Goal: Task Accomplishment & Management: Use online tool/utility

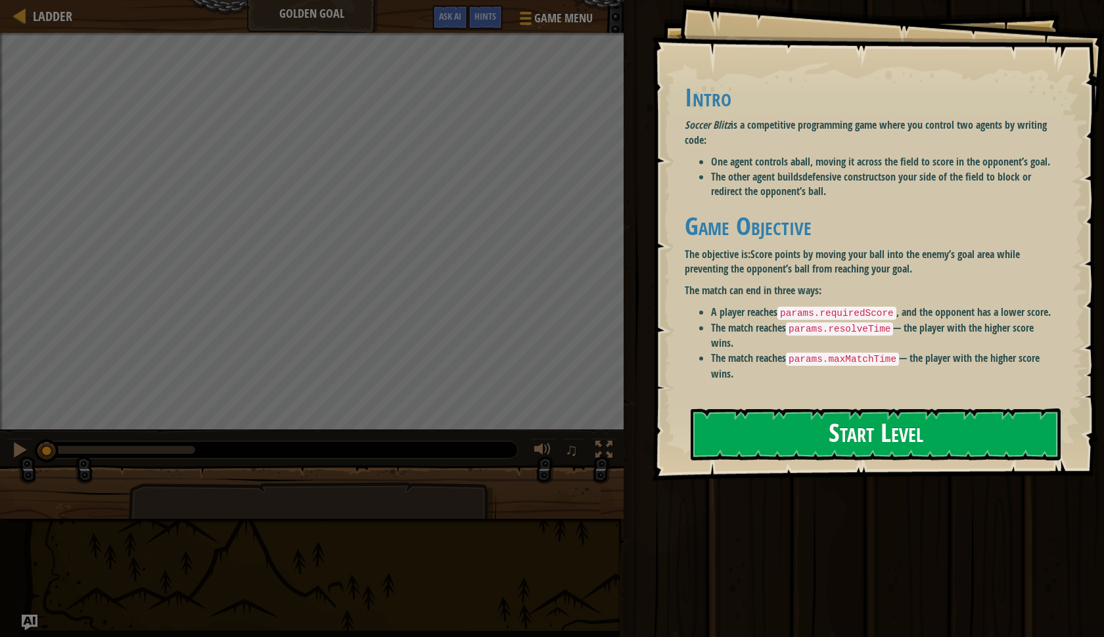
click at [723, 274] on div "Intro Soccer Blitz is a competitive programming game where you control two agen…" at bounding box center [871, 232] width 373 height 298
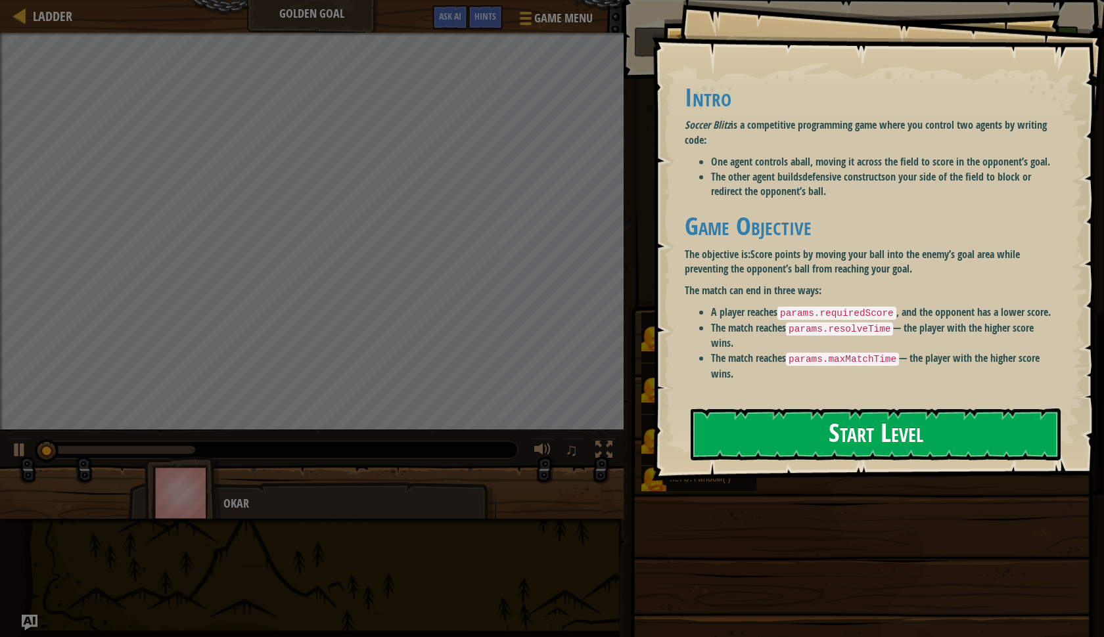
click at [726, 428] on button "Start Level" at bounding box center [876, 435] width 370 height 52
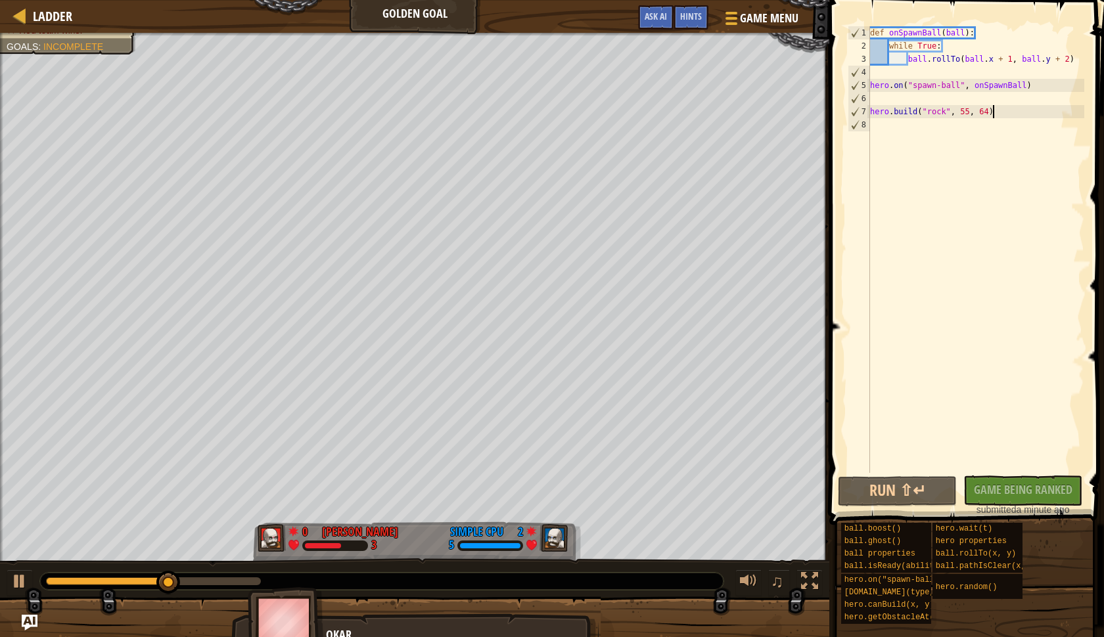
click at [1000, 116] on div "def onSpawnBall ( ball ) : while True : ball . rollTo ( ball . x + 1 , ball . y…" at bounding box center [975, 262] width 217 height 473
click at [994, 65] on div "def onSpawnBall ( ball ) : while True : ball . rollTo ( ball . x + 1 , ball . y…" at bounding box center [975, 262] width 217 height 473
type textarea "ball.rollTo(ball.x + 1, ball.y + 2)"
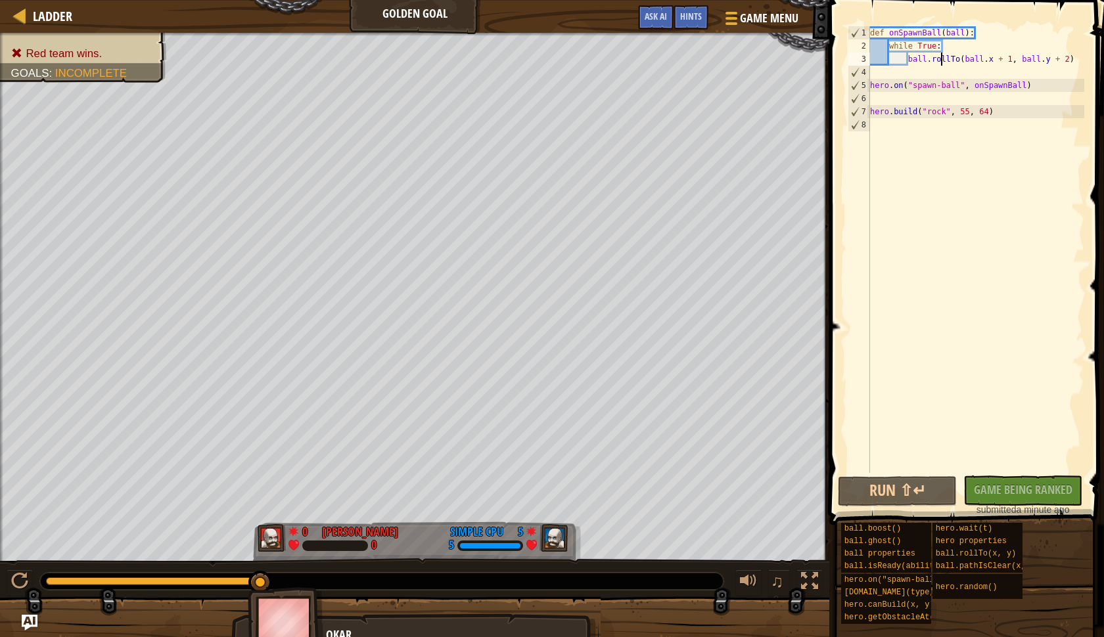
click at [939, 65] on div "def onSpawnBall ( ball ) : while True : ball . rollTo ( ball . x + 1 , ball . y…" at bounding box center [975, 262] width 217 height 473
click at [707, 15] on div "Hints" at bounding box center [691, 17] width 35 height 24
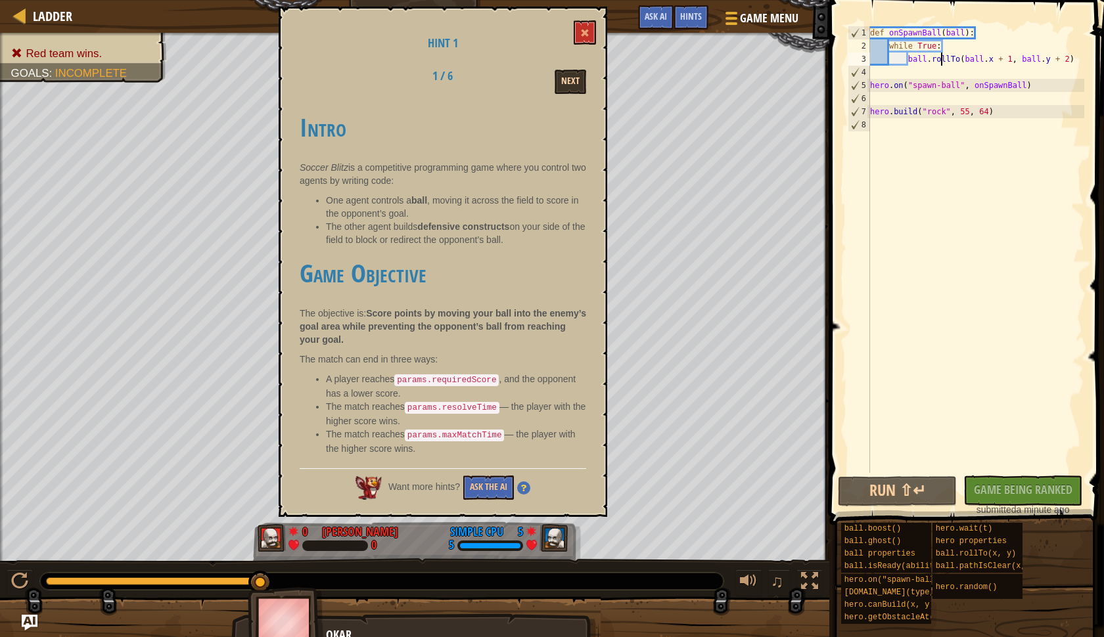
click at [576, 76] on button "Next" at bounding box center [571, 82] width 32 height 24
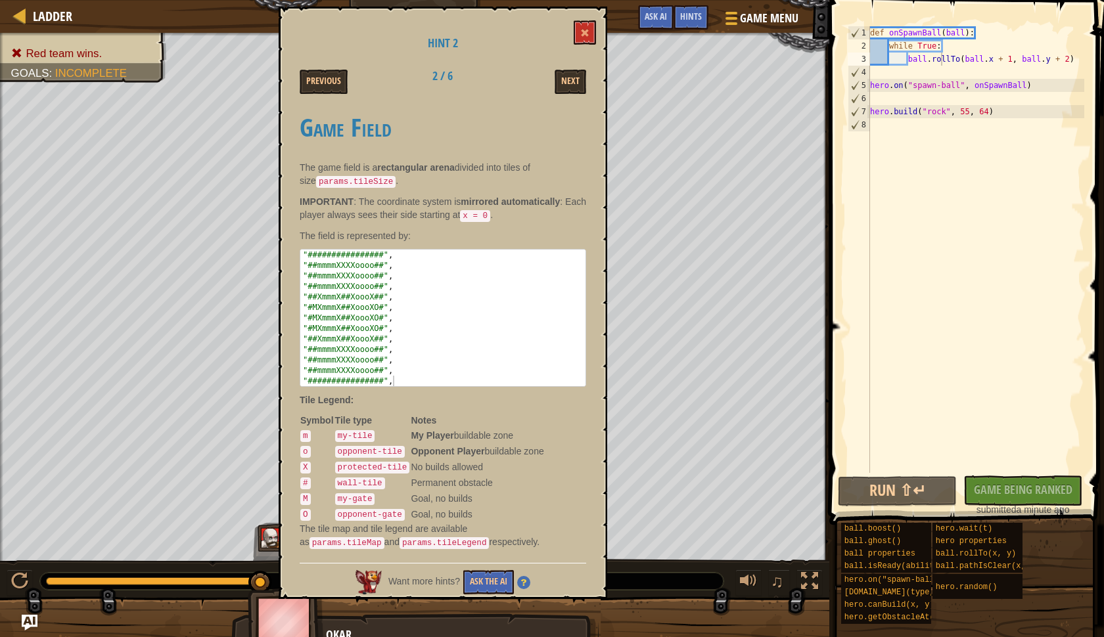
click at [576, 76] on button "Next" at bounding box center [571, 82] width 32 height 24
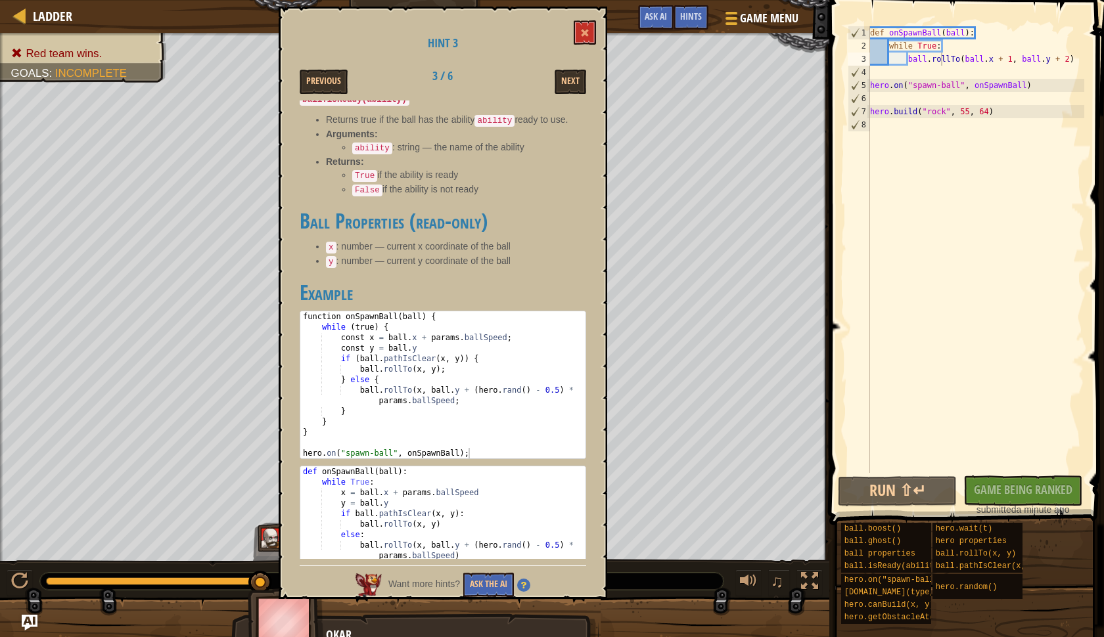
scroll to position [845, 0]
click at [581, 27] on button at bounding box center [585, 32] width 22 height 24
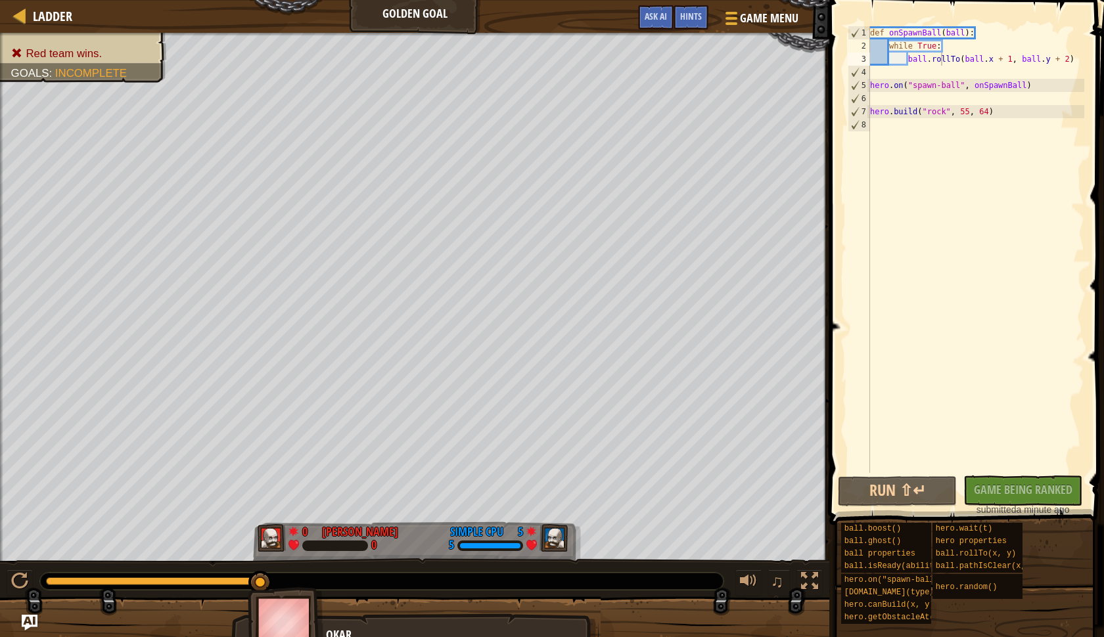
click at [950, 60] on div "def onSpawnBall ( ball ) : while True : ball . rollTo ( ball . x + 1 , ball . y…" at bounding box center [975, 262] width 217 height 473
click at [937, 59] on div "def onSpawnBall ( ball ) : while True : ball . rollTo ( ball . x + 1 , ball . y…" at bounding box center [975, 262] width 217 height 473
click at [984, 63] on div "def onSpawnBall ( ball ) : while True : ball . rollTo ( ball . x + 1 , ball . y…" at bounding box center [975, 262] width 217 height 473
click at [948, 66] on div "def onSpawnBall ( ball ) : while True : ball . rollTo ( ball . x + 1 , ball . y…" at bounding box center [975, 262] width 217 height 473
click at [967, 65] on div "def onSpawnBall ( ball ) : while True : ball . rollTo ( ball . x + 1 , ball . y…" at bounding box center [975, 262] width 217 height 473
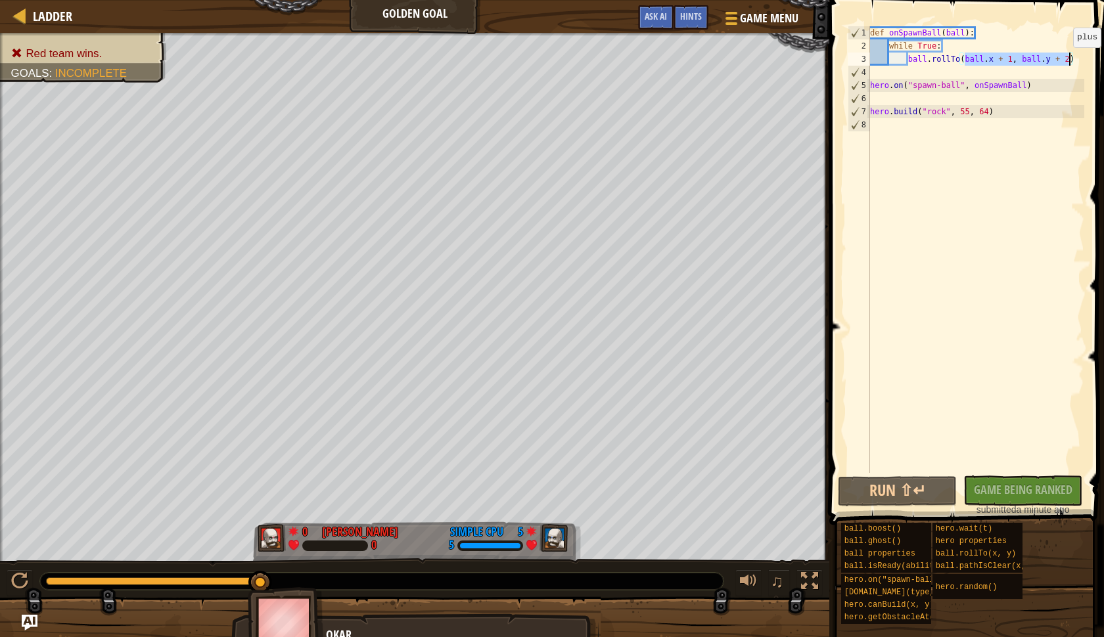
drag, startPoint x: 964, startPoint y: 63, endPoint x: 1070, endPoint y: 60, distance: 105.8
click at [1070, 60] on div "def onSpawnBall ( ball ) : while True : ball . rollTo ( ball . x + 1 , ball . y…" at bounding box center [975, 262] width 217 height 473
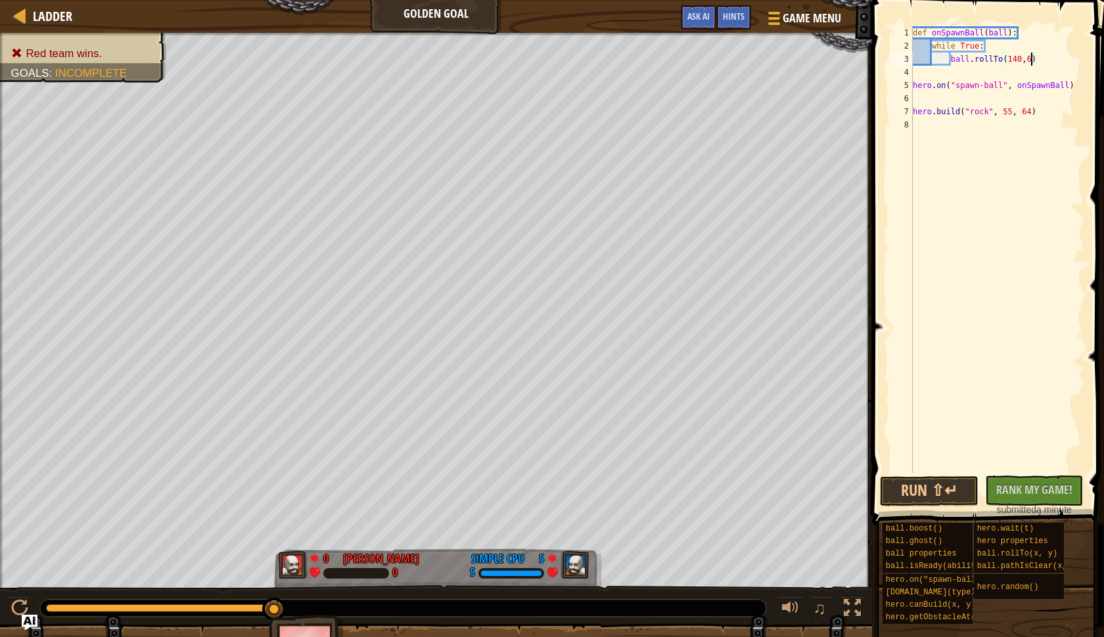
scroll to position [6, 10]
click at [913, 486] on button "Run ⇧↵" at bounding box center [929, 491] width 99 height 30
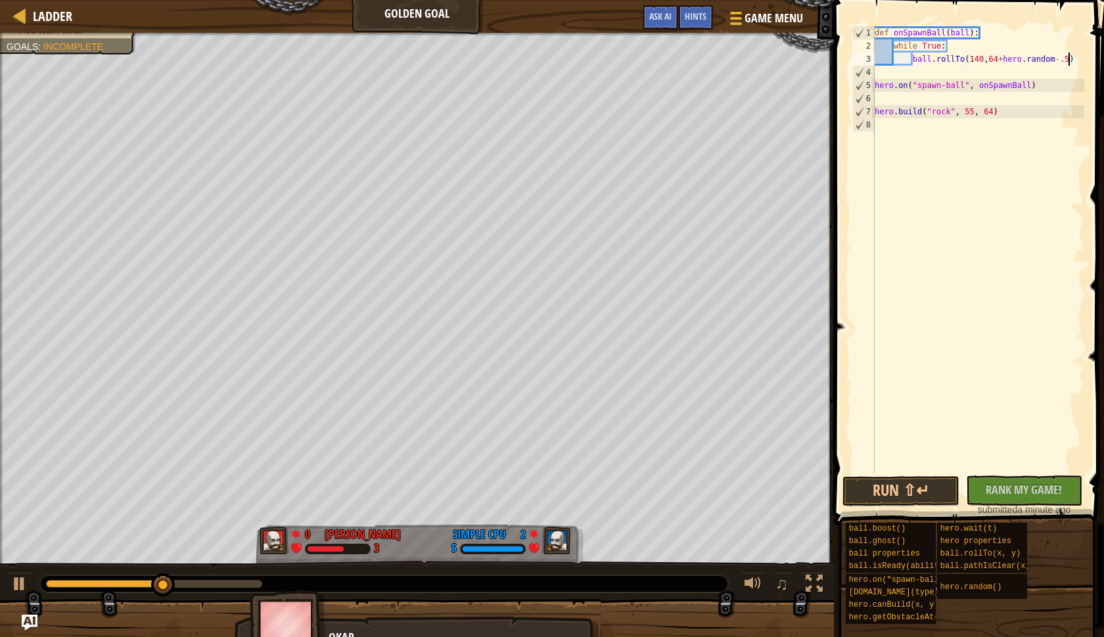
scroll to position [6, 16]
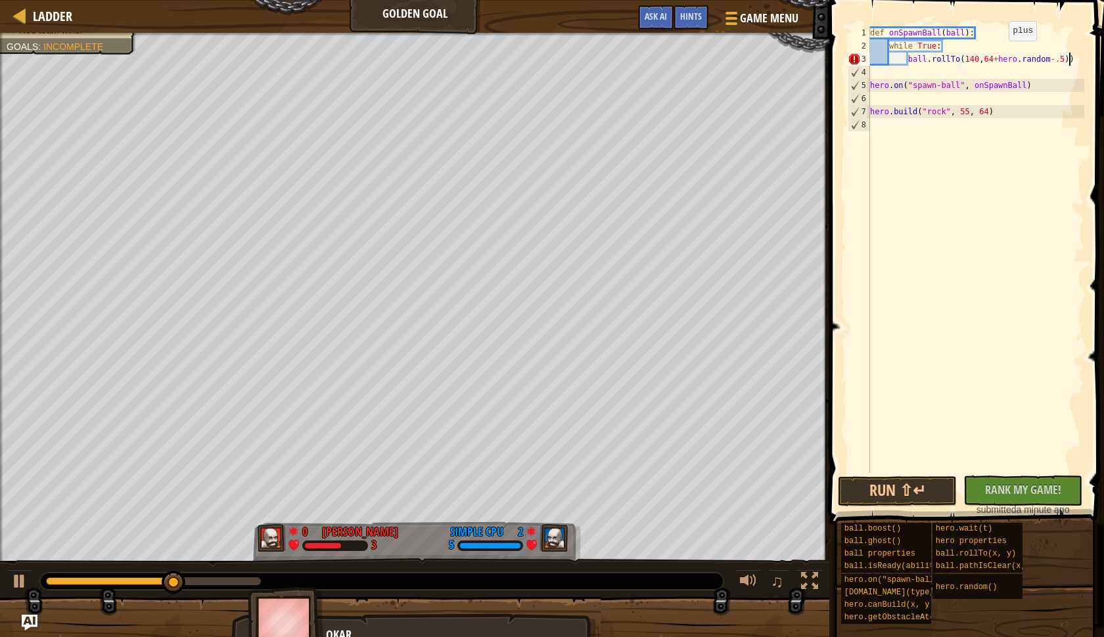
click at [998, 54] on div "def onSpawnBall ( ball ) : while True : ball . rollTo ( 140 , 64 + hero . rando…" at bounding box center [975, 262] width 217 height 473
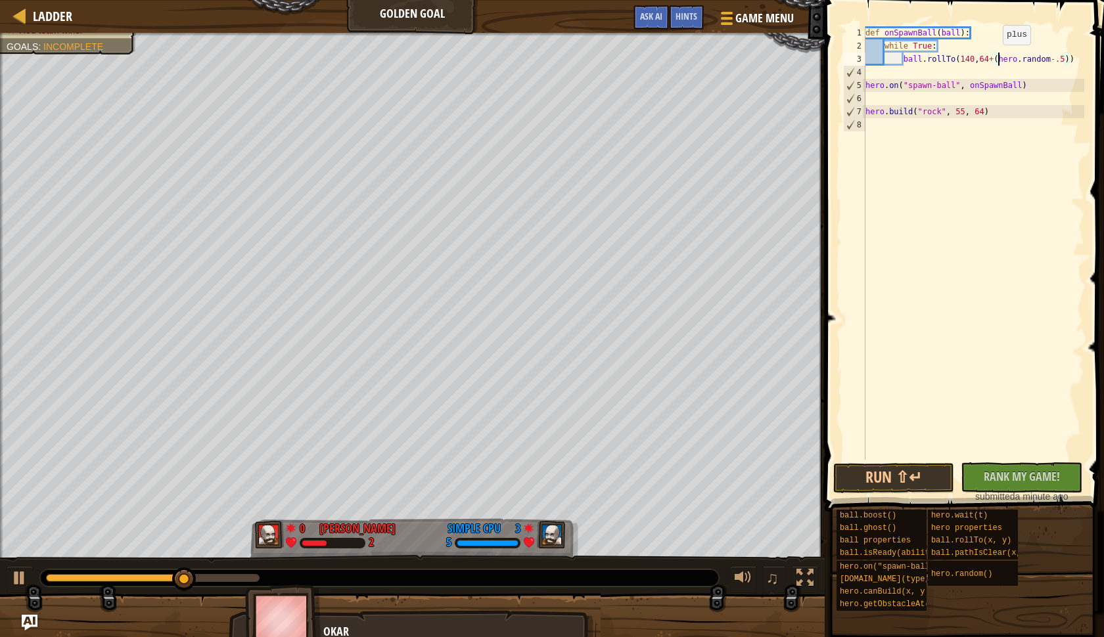
click at [992, 58] on div "def onSpawnBall ( ball ) : while True : ball . rollTo ( 140 , 64 + ( hero . ran…" at bounding box center [973, 256] width 221 height 460
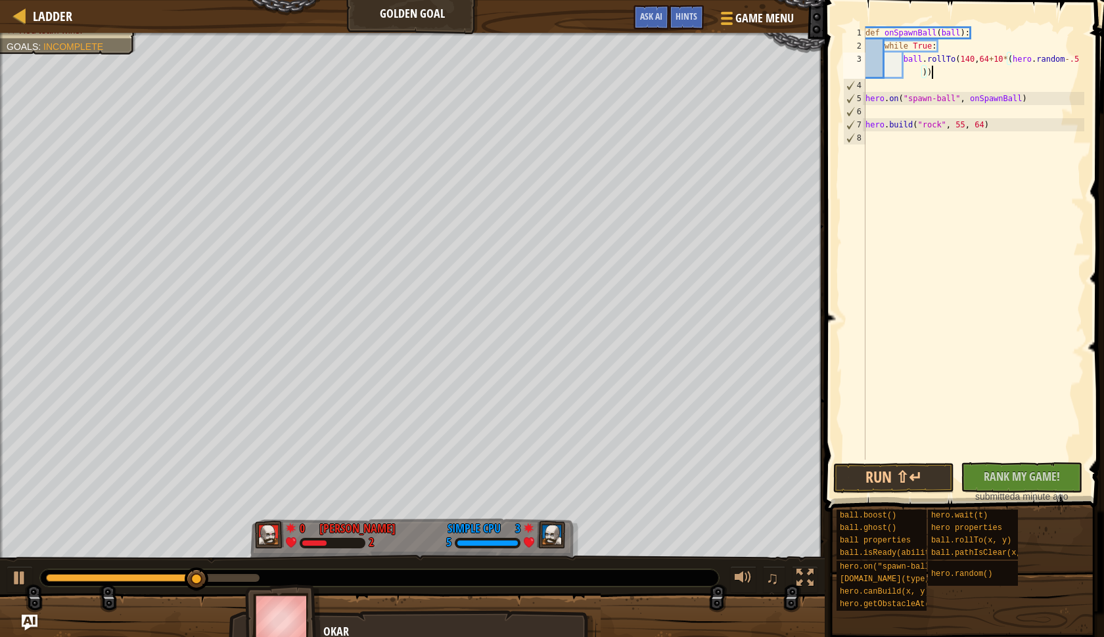
click at [987, 68] on div "def onSpawnBall ( ball ) : while True : ball . rollTo ( 140 , 64 + 10 * ( hero …" at bounding box center [973, 256] width 221 height 460
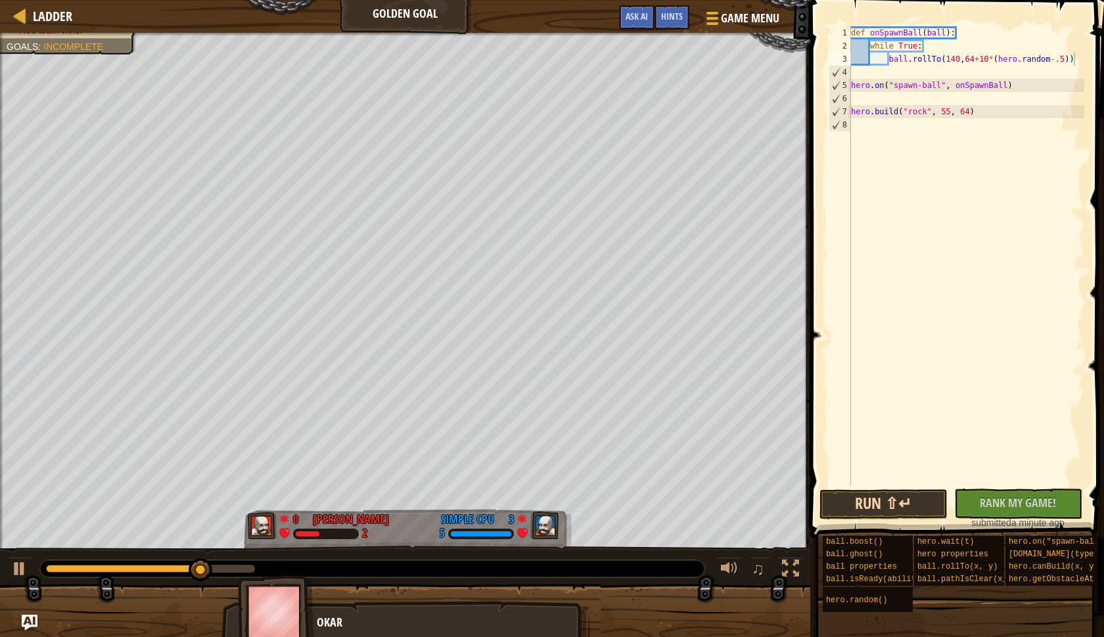
click at [894, 503] on button "Run ⇧↵" at bounding box center [883, 505] width 128 height 30
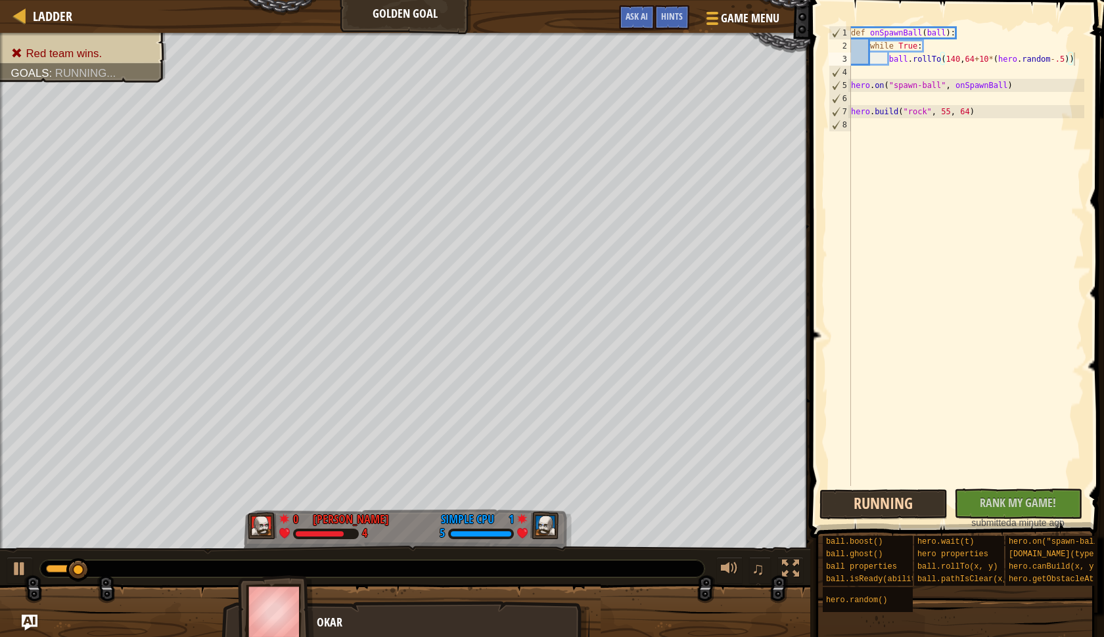
click at [890, 499] on button "Running" at bounding box center [883, 505] width 128 height 30
click at [959, 58] on div "def onSpawnBall ( ball ) : while True : ball . rollTo ( 140 , 64 + 10 * ( hero …" at bounding box center [966, 269] width 236 height 486
click at [986, 63] on div "def onSpawnBall ( ball ) : while True : ball . rollTo ( 140 , 64 + 10 * ( hero …" at bounding box center [966, 269] width 236 height 486
click at [958, 58] on div "def onSpawnBall ( ball ) : while True : ball . rollTo ( 140 , 64 + 10 * ( hero …" at bounding box center [966, 269] width 236 height 486
drag, startPoint x: 977, startPoint y: 62, endPoint x: 1069, endPoint y: 63, distance: 92.7
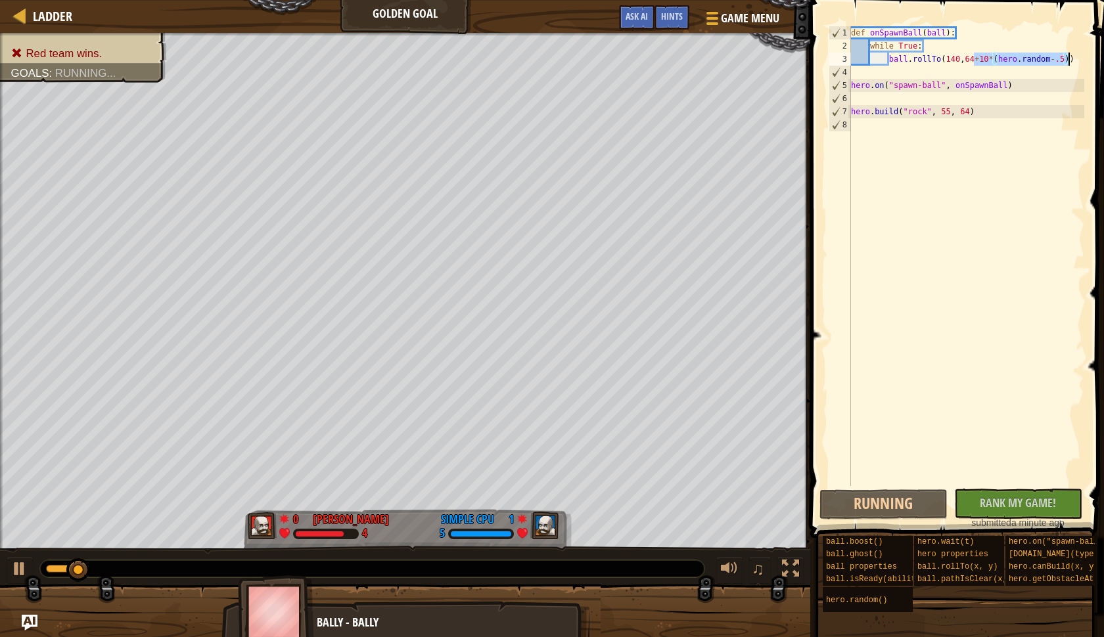
click at [1069, 63] on div "def onSpawnBall ( ball ) : while True : ball . rollTo ( 140 , 64 + 10 * ( hero …" at bounding box center [966, 269] width 236 height 486
click at [960, 60] on div "def onSpawnBall ( ball ) : while True : ball . rollTo ( 140 , 64 + 10 * ( hero …" at bounding box center [966, 269] width 236 height 486
paste textarea "+10*(hero.random-.5)"
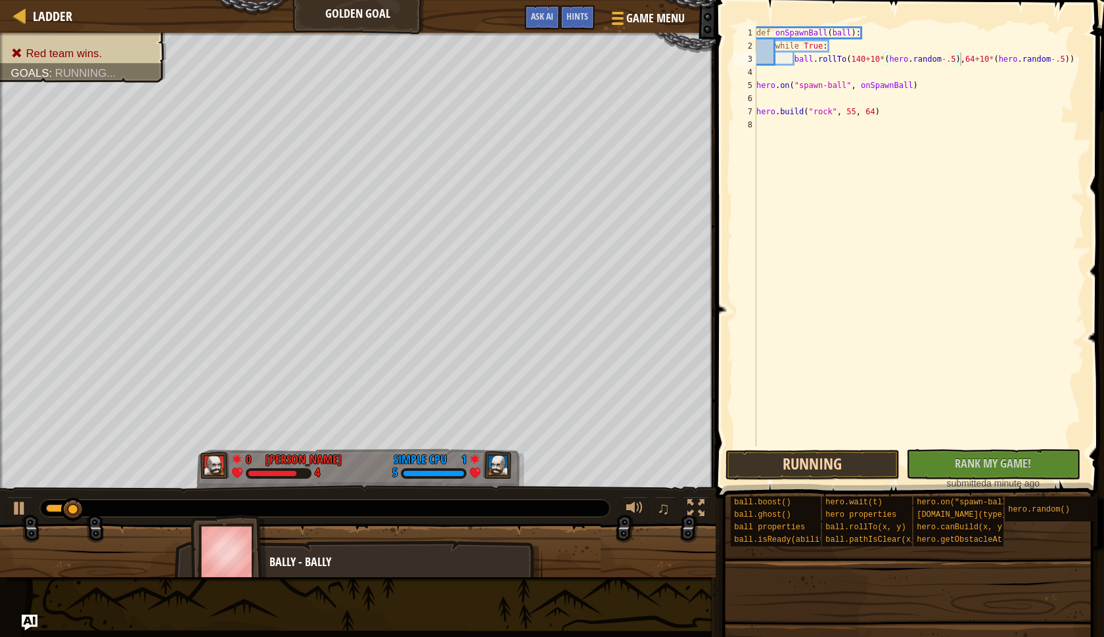
click at [842, 462] on button "Running" at bounding box center [813, 465] width 174 height 30
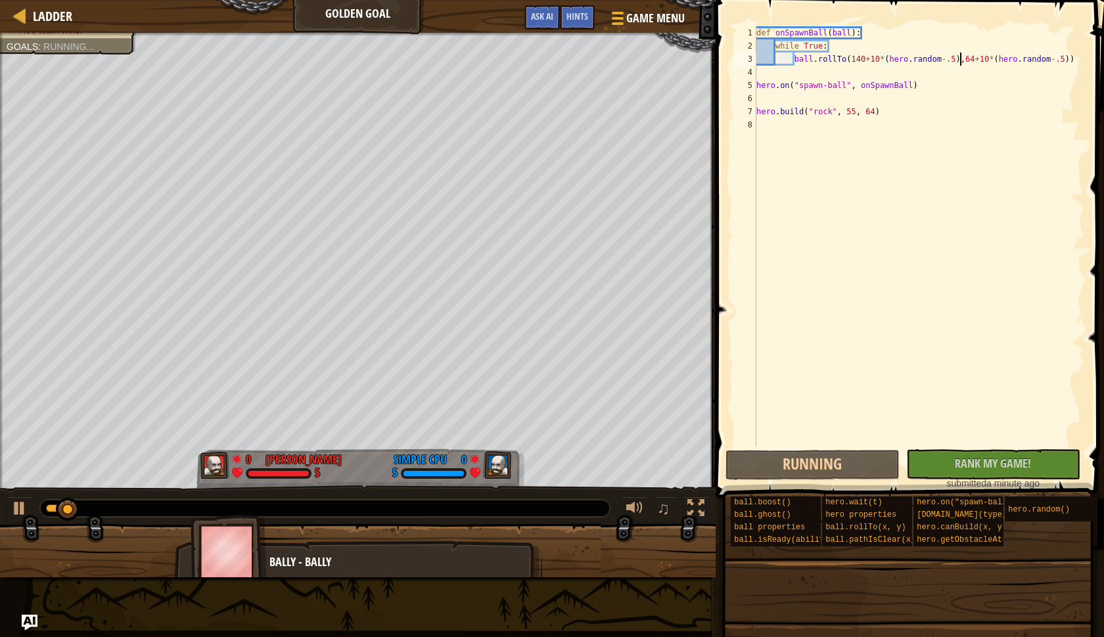
click at [843, 47] on div "def onSpawnBall ( ball ) : while True : ball . rollTo ( 140 + 10 * ( hero . ran…" at bounding box center [919, 249] width 331 height 447
type textarea "while True:"
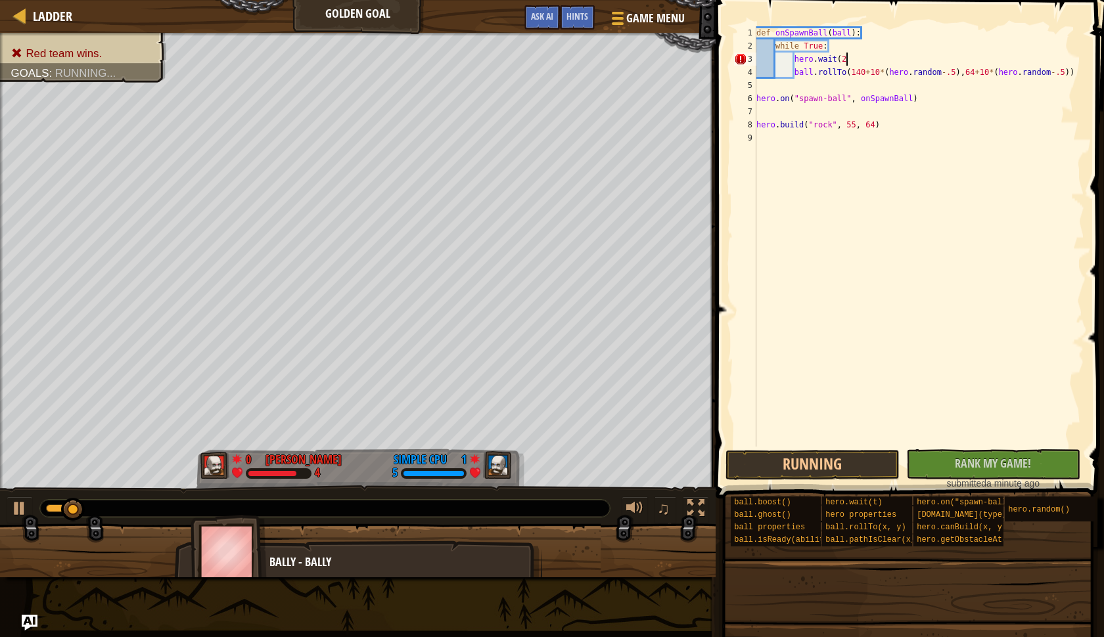
scroll to position [6, 7]
click at [801, 453] on button "Running" at bounding box center [813, 465] width 174 height 30
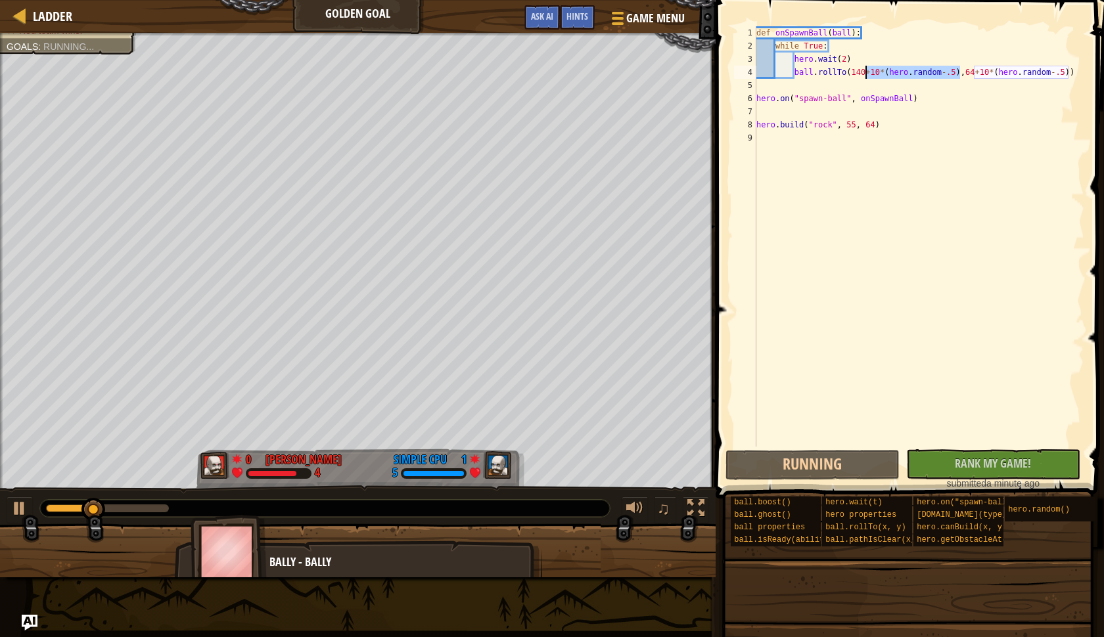
drag, startPoint x: 959, startPoint y: 74, endPoint x: 867, endPoint y: 67, distance: 92.9
click at [867, 67] on div "def onSpawnBall ( ball ) : while True : hero . wait ( 2 ) ball . rollTo ( 140 +…" at bounding box center [919, 249] width 331 height 447
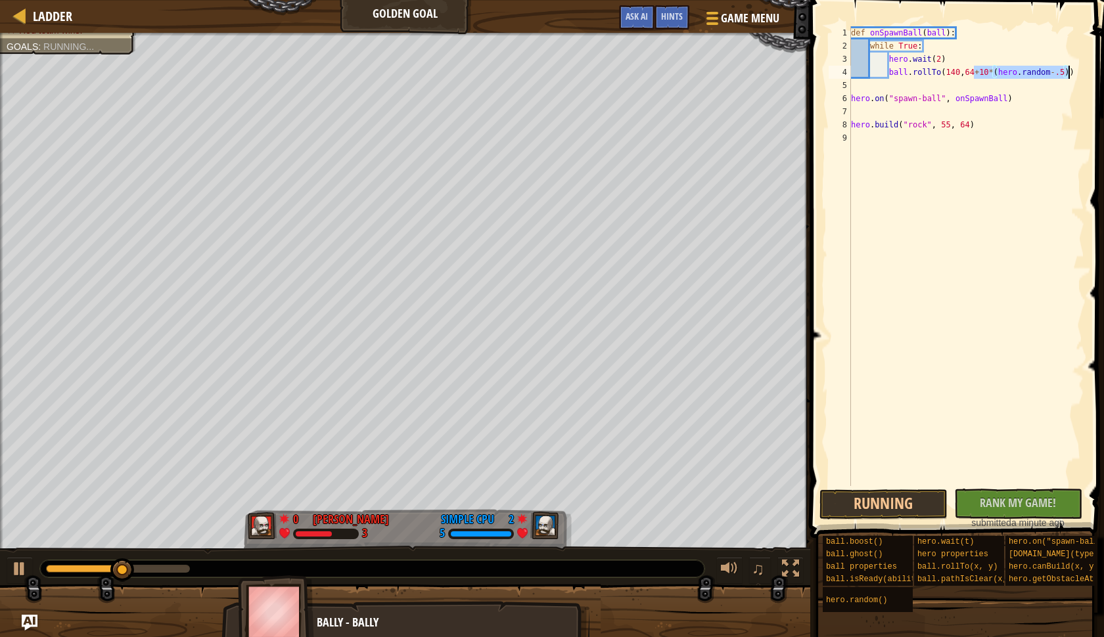
drag, startPoint x: 975, startPoint y: 70, endPoint x: 1069, endPoint y: 72, distance: 94.6
click at [1069, 72] on div "def onSpawnBall ( ball ) : while True : hero . wait ( 2 ) ball . rollTo ( 140 ,…" at bounding box center [966, 269] width 236 height 486
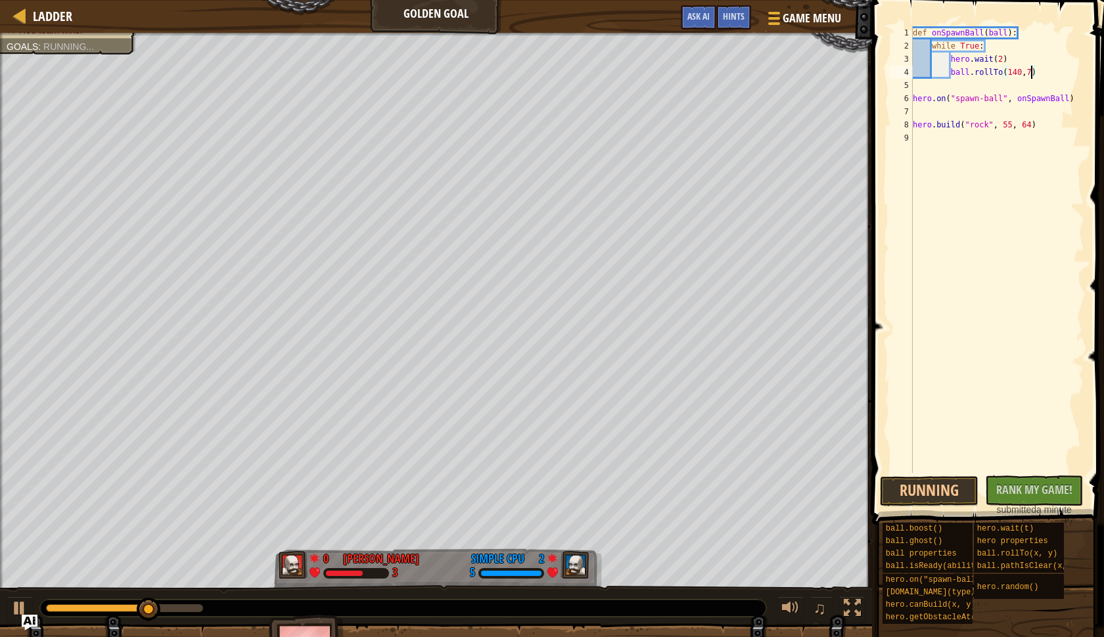
scroll to position [6, 10]
click at [925, 498] on button "Running" at bounding box center [929, 491] width 99 height 30
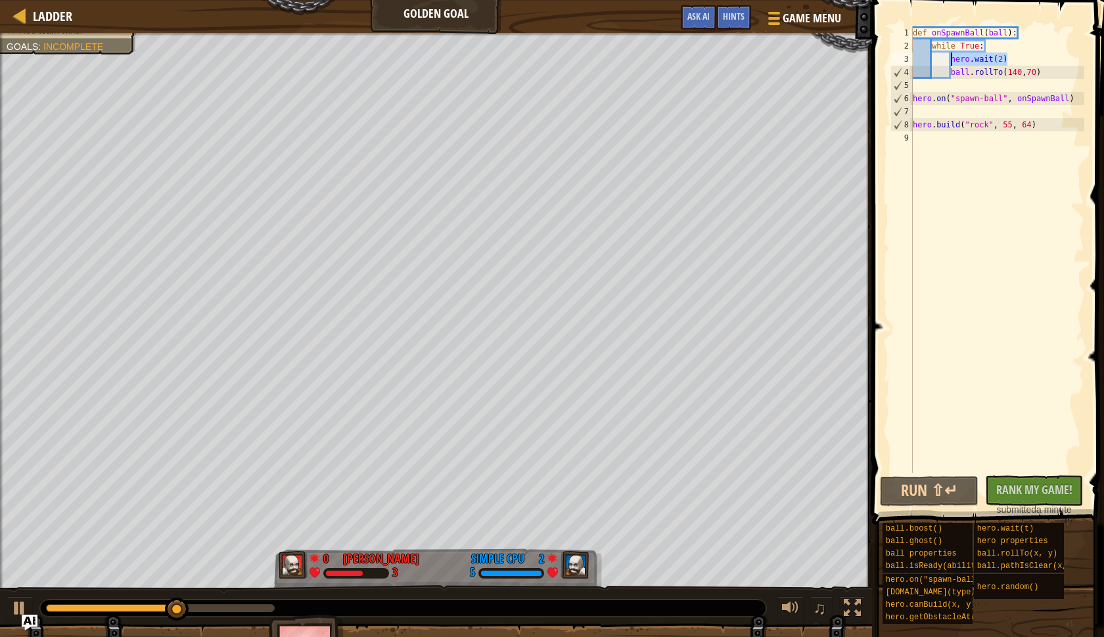
drag, startPoint x: 1008, startPoint y: 62, endPoint x: 952, endPoint y: 62, distance: 55.9
click at [952, 62] on div "def onSpawnBall ( ball ) : while True : hero . wait ( 2 ) ball . rollTo ( 140 ,…" at bounding box center [997, 262] width 174 height 473
type textarea "hero.wait(2)"
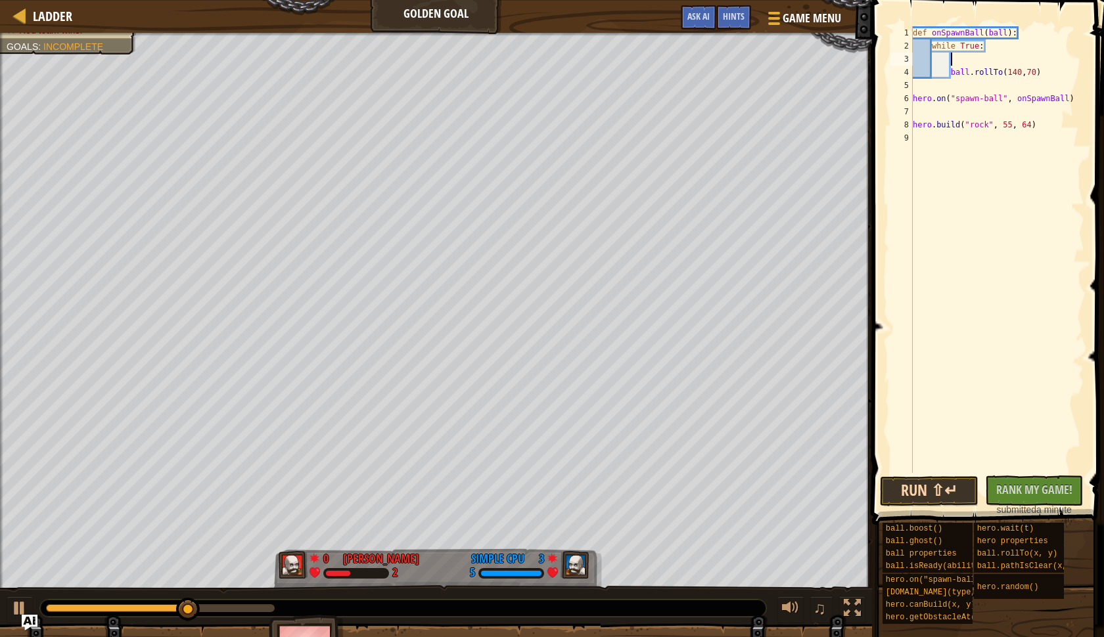
click at [900, 483] on button "Run ⇧↵" at bounding box center [929, 491] width 99 height 30
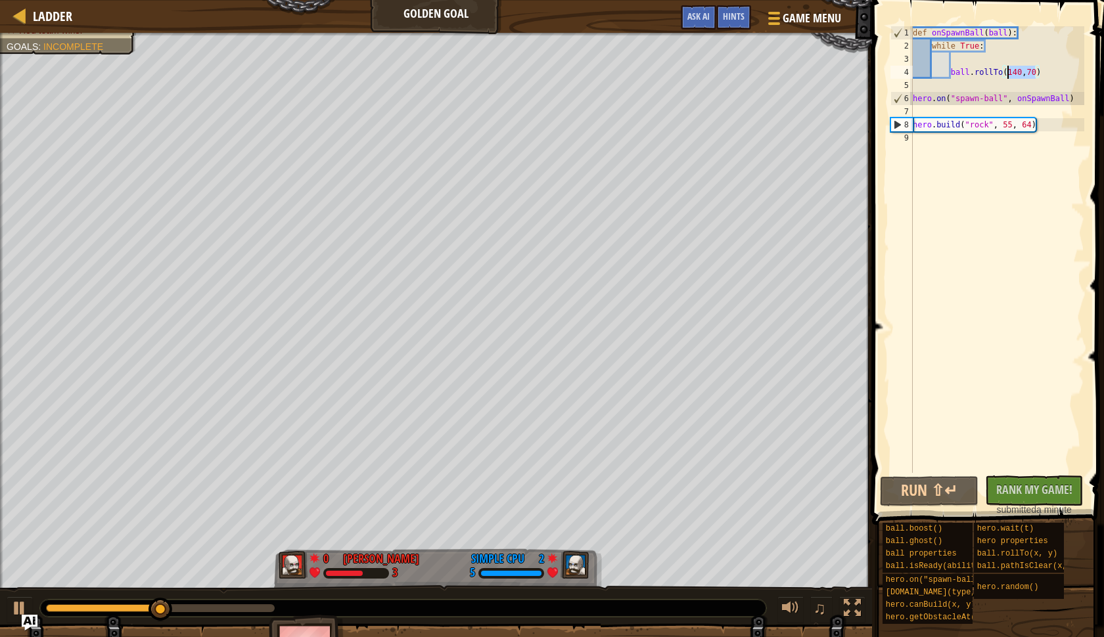
drag, startPoint x: 1036, startPoint y: 73, endPoint x: 1005, endPoint y: 70, distance: 31.1
click at [1005, 70] on div "def onSpawnBall ( ball ) : while True : ball . rollTo ( 140 , 70 ) hero . on ( …" at bounding box center [997, 262] width 174 height 473
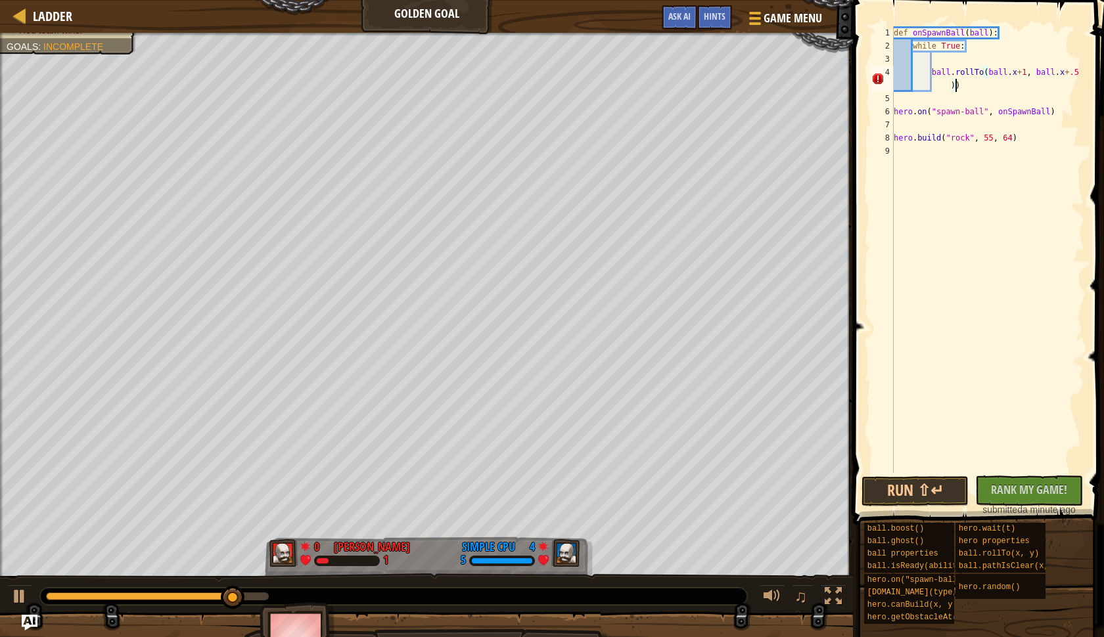
scroll to position [6, 16]
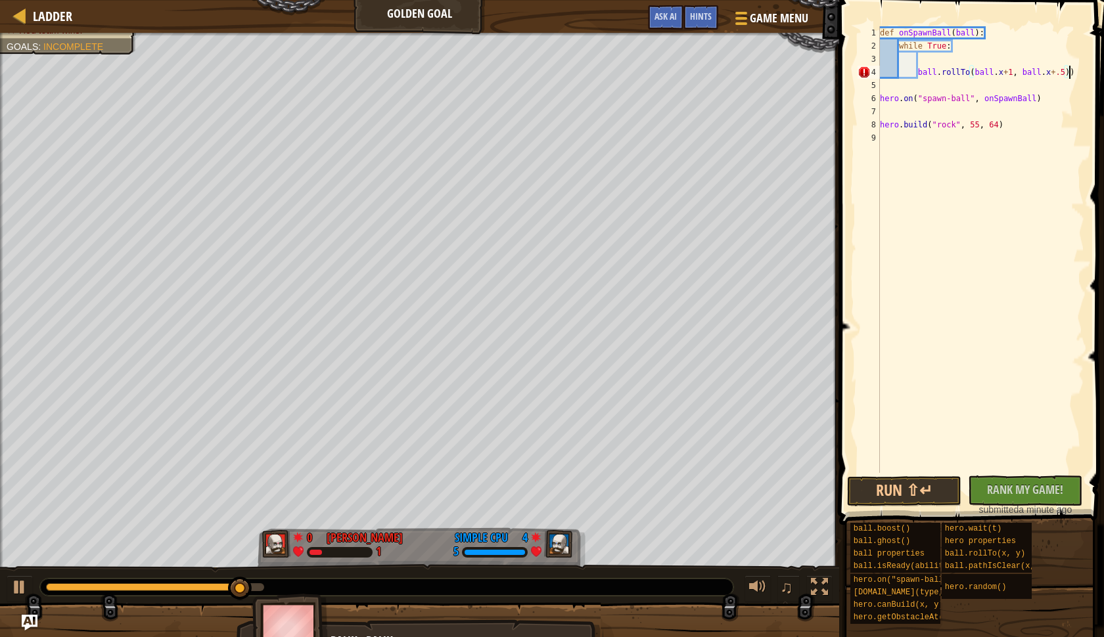
click at [1049, 76] on div "def onSpawnBall ( ball ) : while True : ball . rollTo ( ball . x + 1 , ball . x…" at bounding box center [980, 262] width 207 height 473
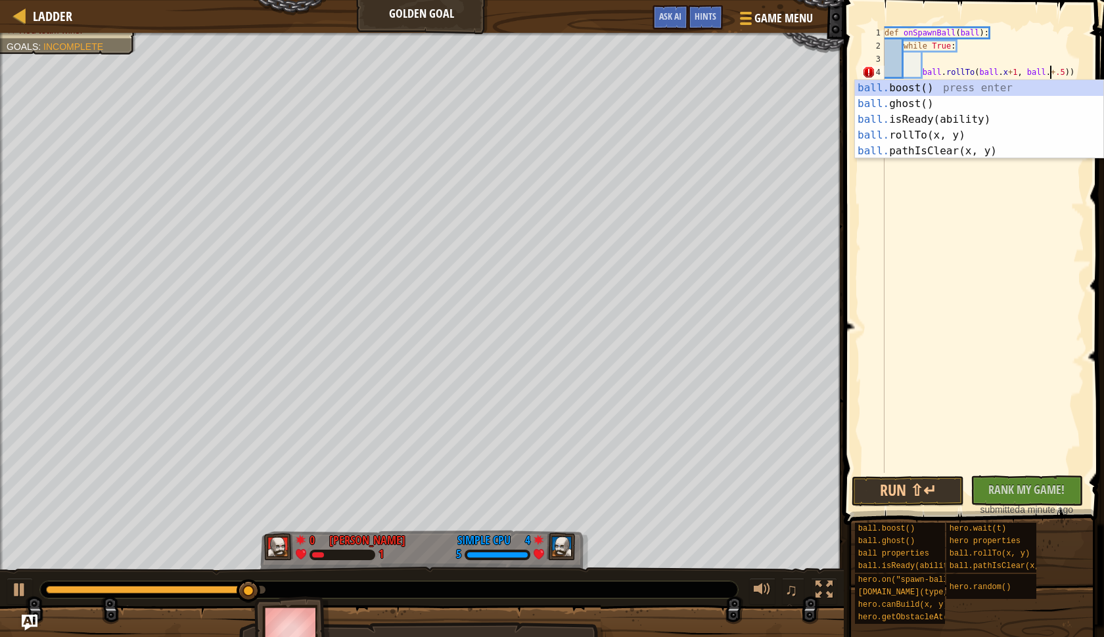
scroll to position [6, 14]
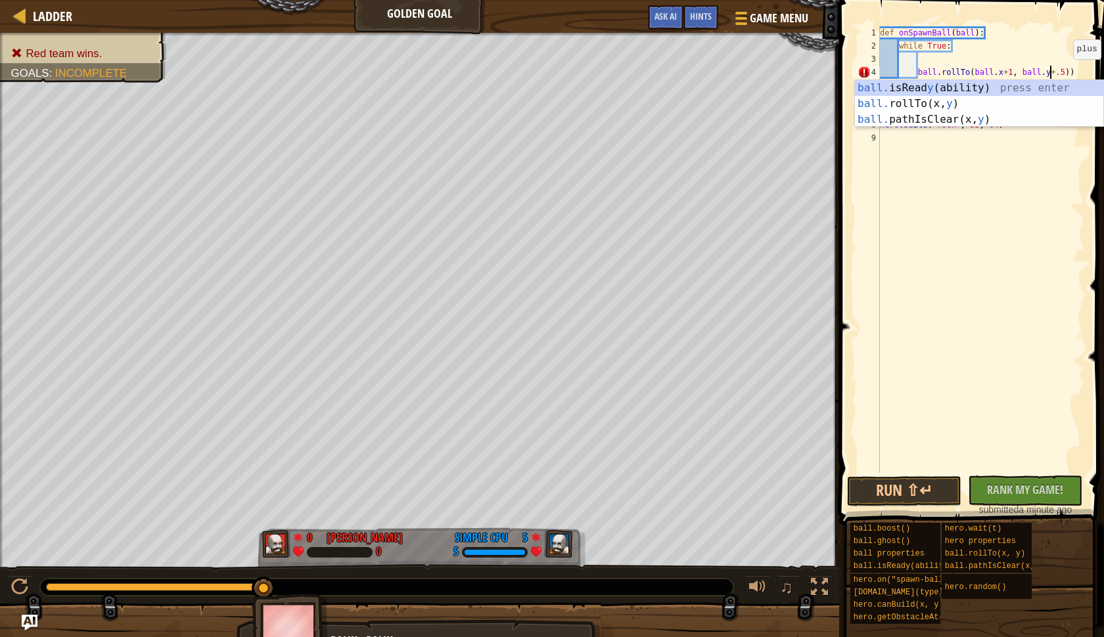
click at [1063, 72] on div "def onSpawnBall ( ball ) : while True : ball . rollTo ( ball . x + 1 , ball . y…" at bounding box center [980, 262] width 207 height 473
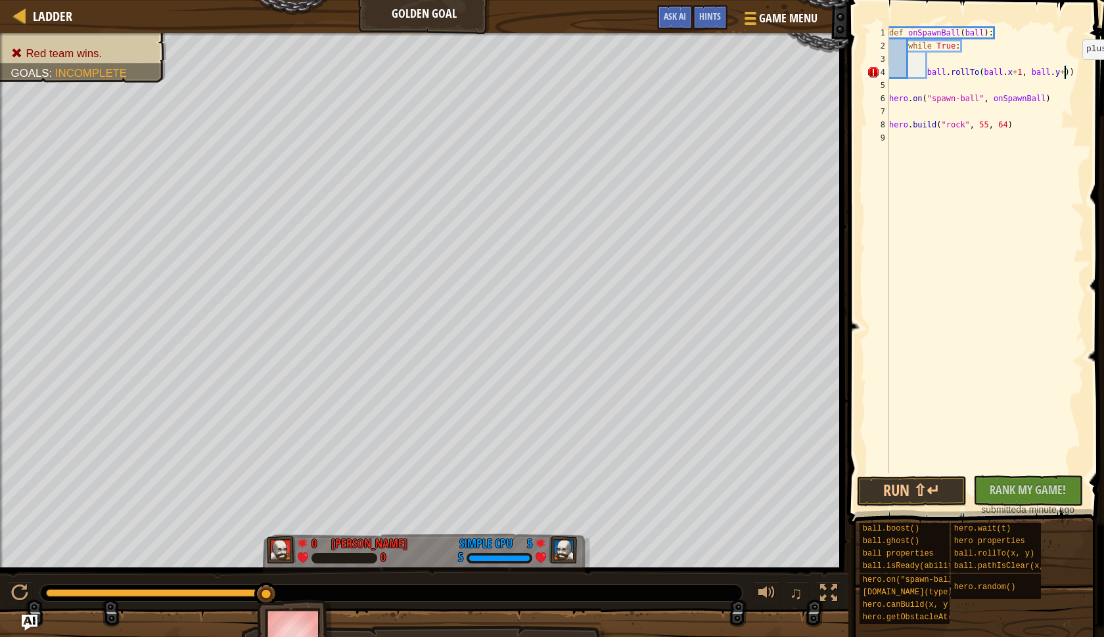
scroll to position [6, 15]
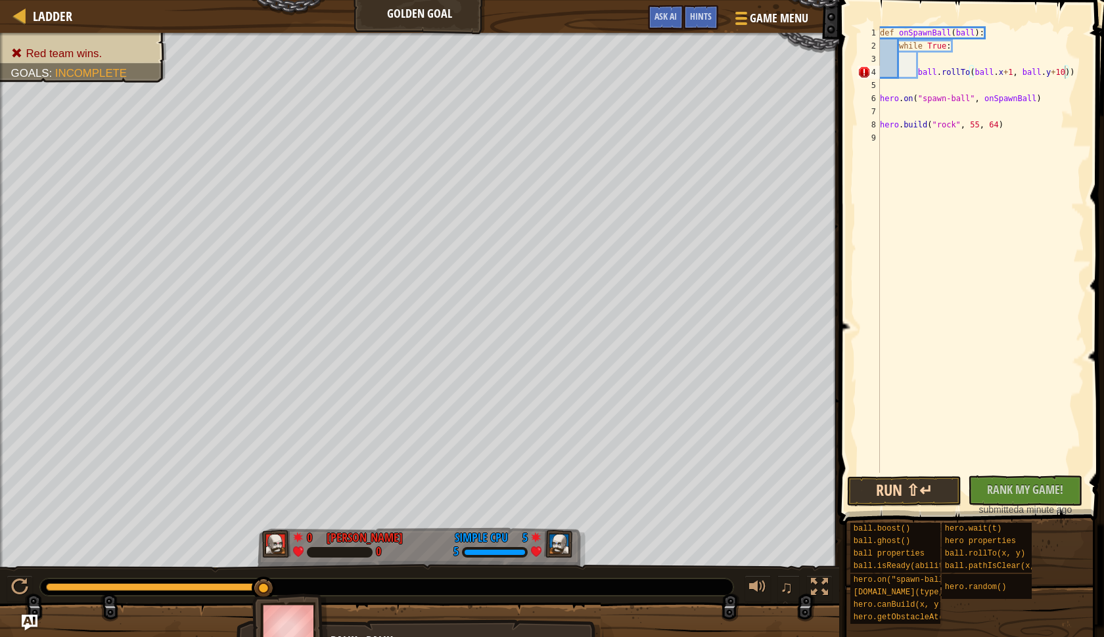
click at [902, 485] on button "Run ⇧↵" at bounding box center [904, 491] width 114 height 30
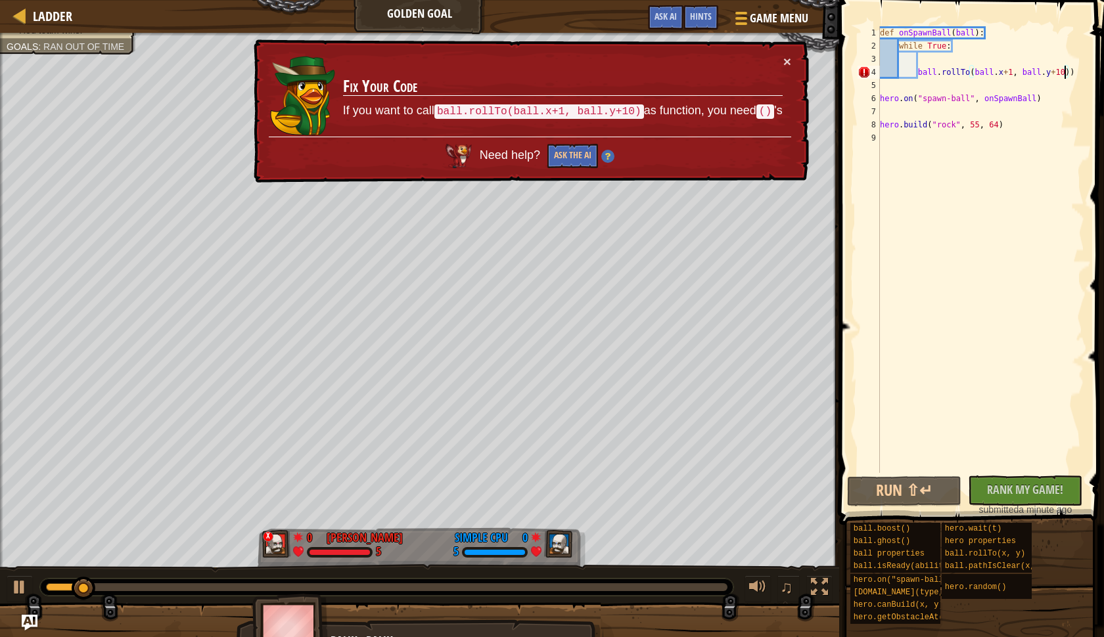
click at [1071, 70] on div "def onSpawnBall ( ball ) : while True : ball . rollTo ( ball . x + 1 , ball . y…" at bounding box center [980, 262] width 207 height 473
type textarea "ball.rollTo(ball.x+1, ball.y+10)"
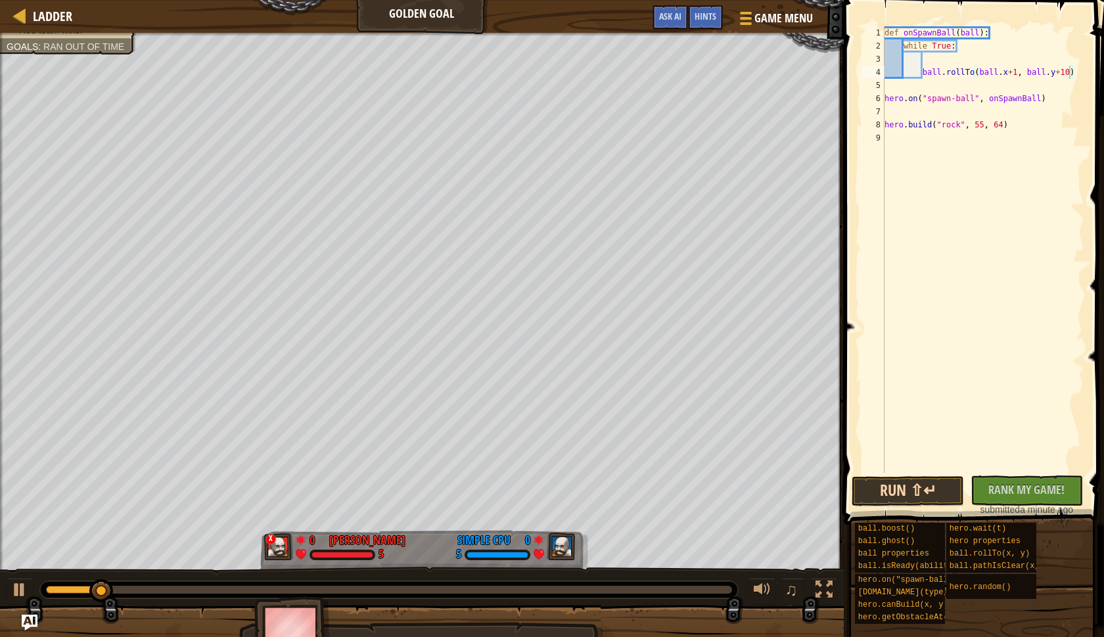
click at [913, 484] on button "Run ⇧↵" at bounding box center [908, 491] width 112 height 30
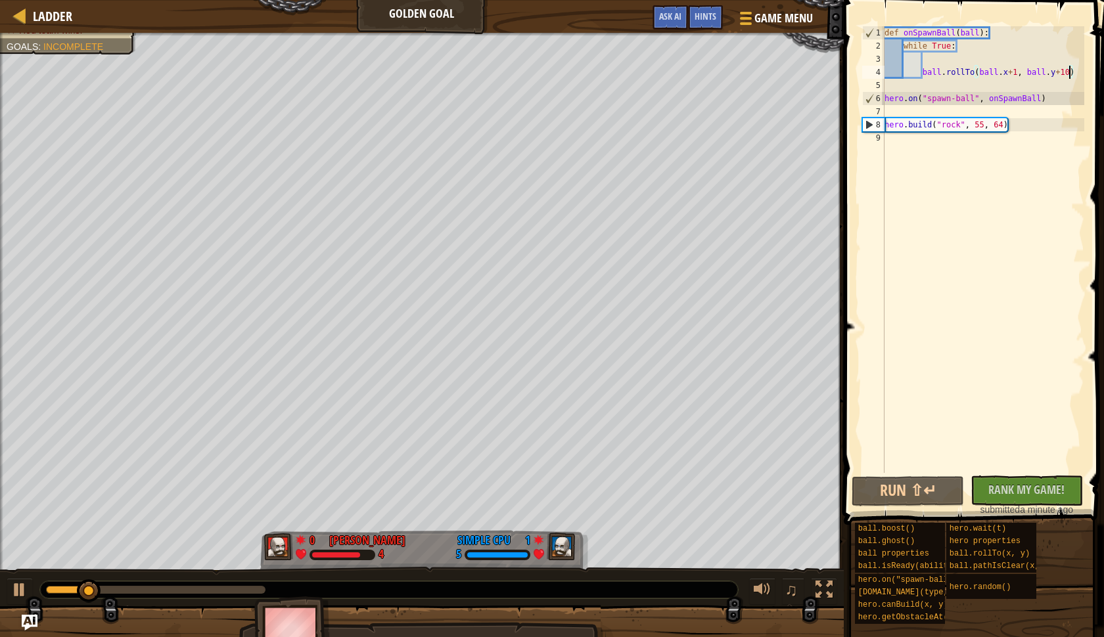
click at [934, 55] on div "def onSpawnBall ( ball ) : while True : ball . rollTo ( ball . x + 1 , ball . y…" at bounding box center [983, 262] width 202 height 473
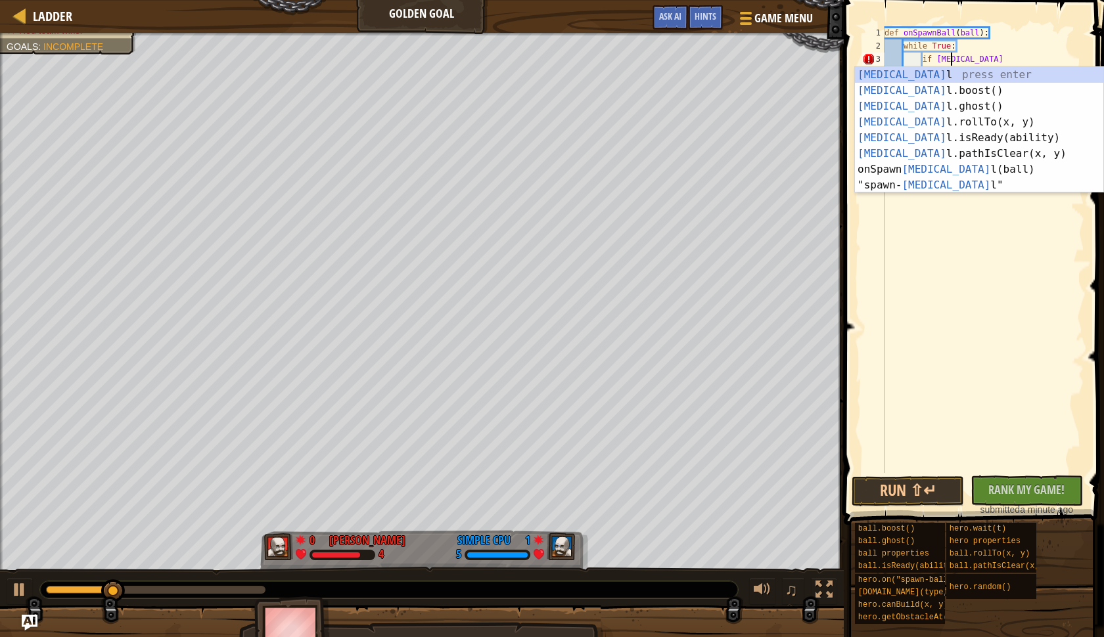
scroll to position [6, 5]
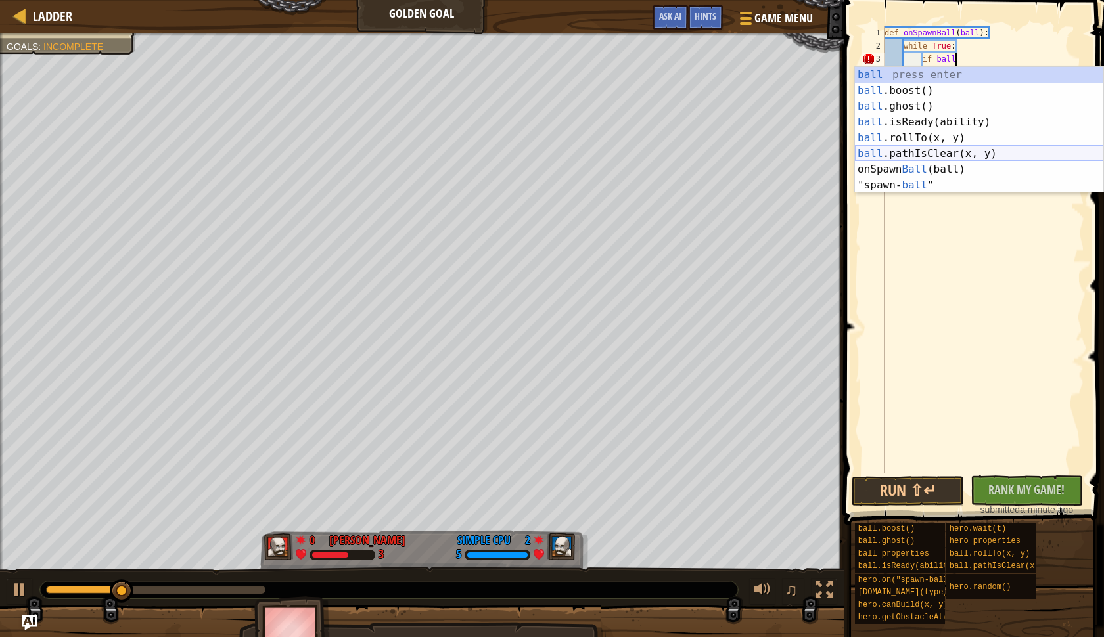
click at [933, 150] on div "ball press enter ball .boost() press enter ball .ghost() press enter ball .isRe…" at bounding box center [979, 146] width 248 height 158
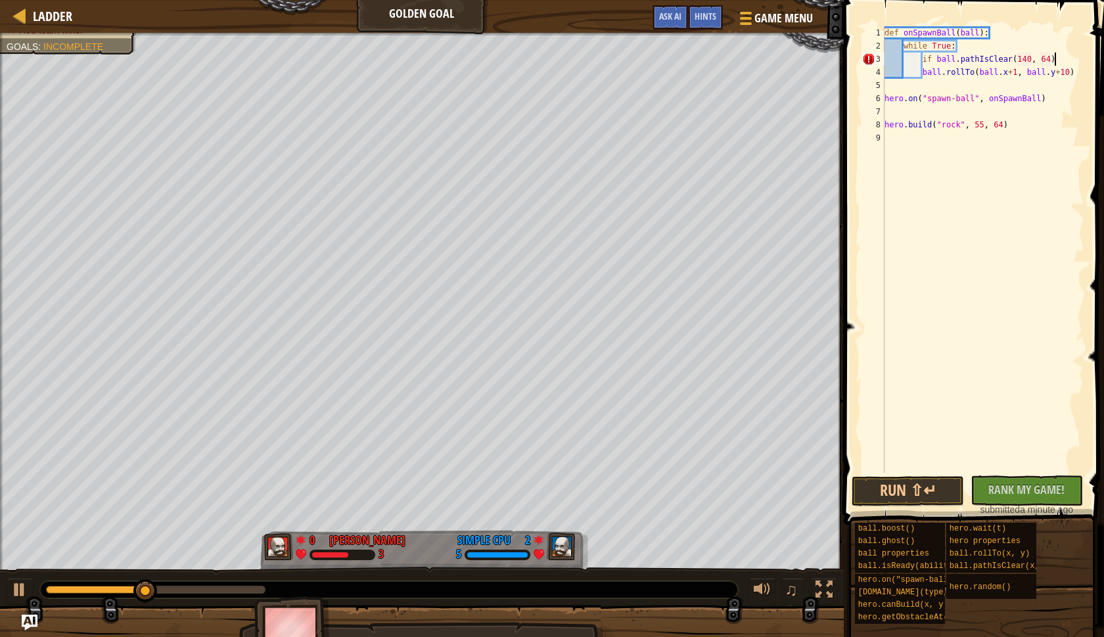
click at [1064, 53] on div "def onSpawnBall ( ball ) : while True : if ball . pathIsClear ( 140 , 64 ) ball…" at bounding box center [983, 262] width 202 height 473
type textarea "if ball.pathIsClear(140, 64):"
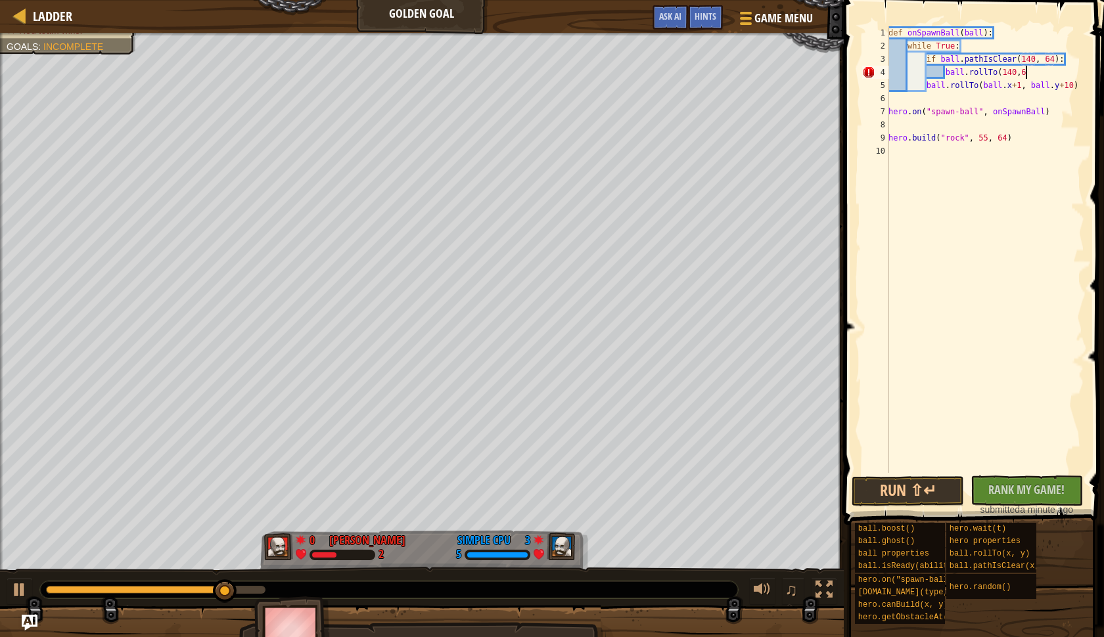
scroll to position [6, 11]
click at [925, 89] on div "def onSpawnBall ( ball ) : while True : if ball . pathIsClear ( 140 , 64 ) : ba…" at bounding box center [985, 262] width 198 height 473
click at [1050, 69] on div "def onSpawnBall ( ball ) : while True : if ball . pathIsClear ( 140 , 64 ) : ba…" at bounding box center [985, 262] width 198 height 473
type textarea "ball.rollTo(140,64)"
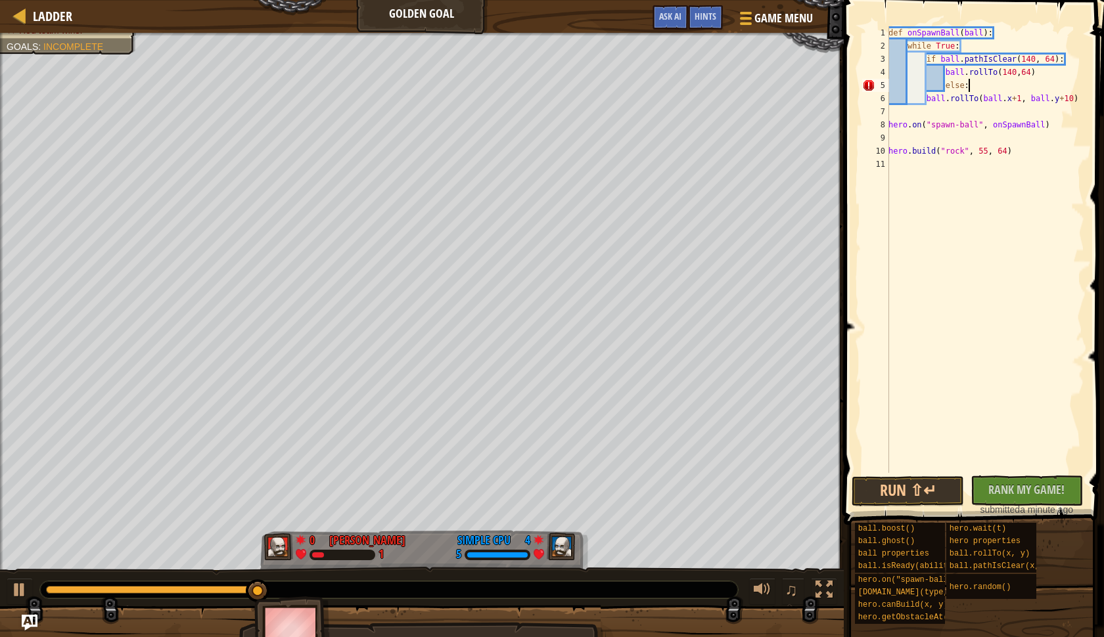
scroll to position [6, 6]
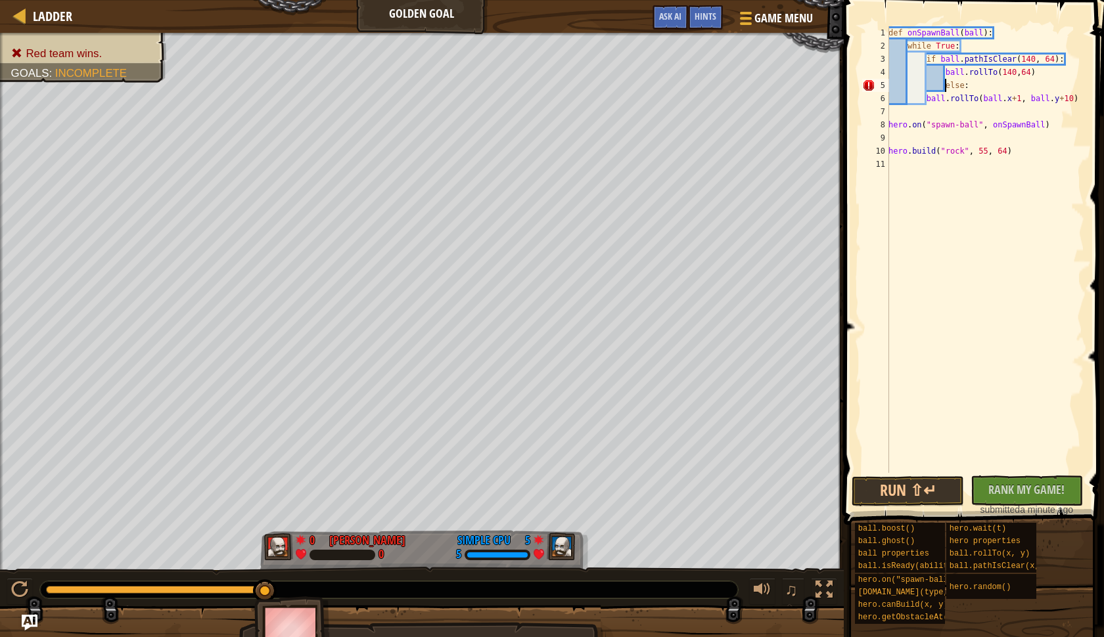
click at [947, 82] on div "def onSpawnBall ( ball ) : while True : if ball . pathIsClear ( 140 , 64 ) : ba…" at bounding box center [985, 262] width 198 height 473
click at [926, 97] on div "def onSpawnBall ( ball ) : while True : if ball . pathIsClear ( 140 , 64 ) : ba…" at bounding box center [985, 262] width 198 height 473
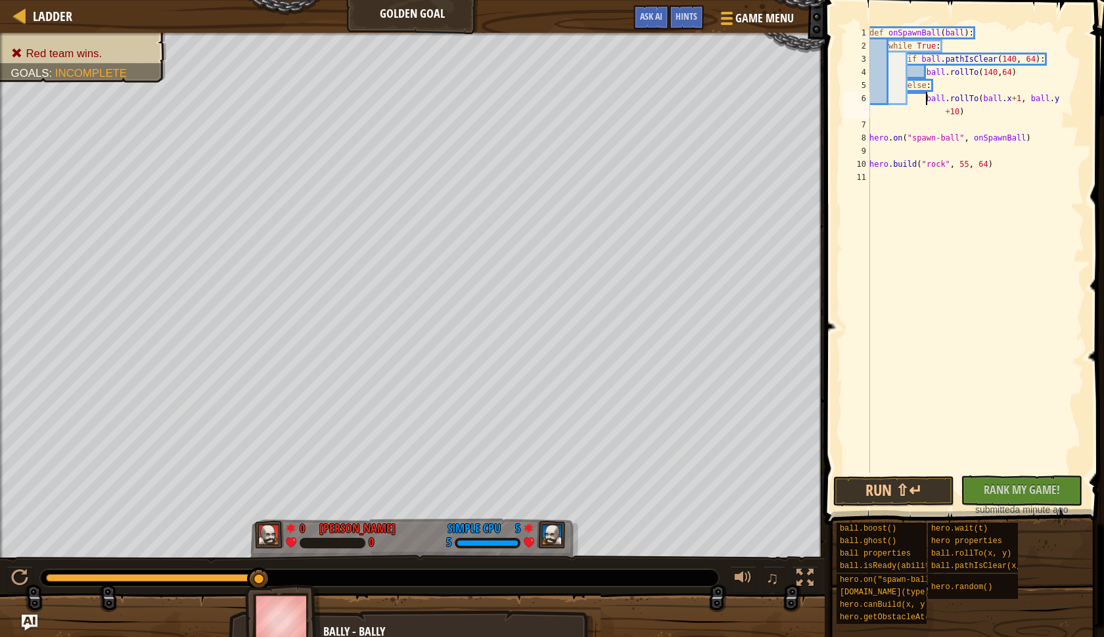
click at [969, 101] on div "def onSpawnBall ( ball ) : while True : if ball . pathIsClear ( 140 , 64 ) : ba…" at bounding box center [976, 262] width 218 height 473
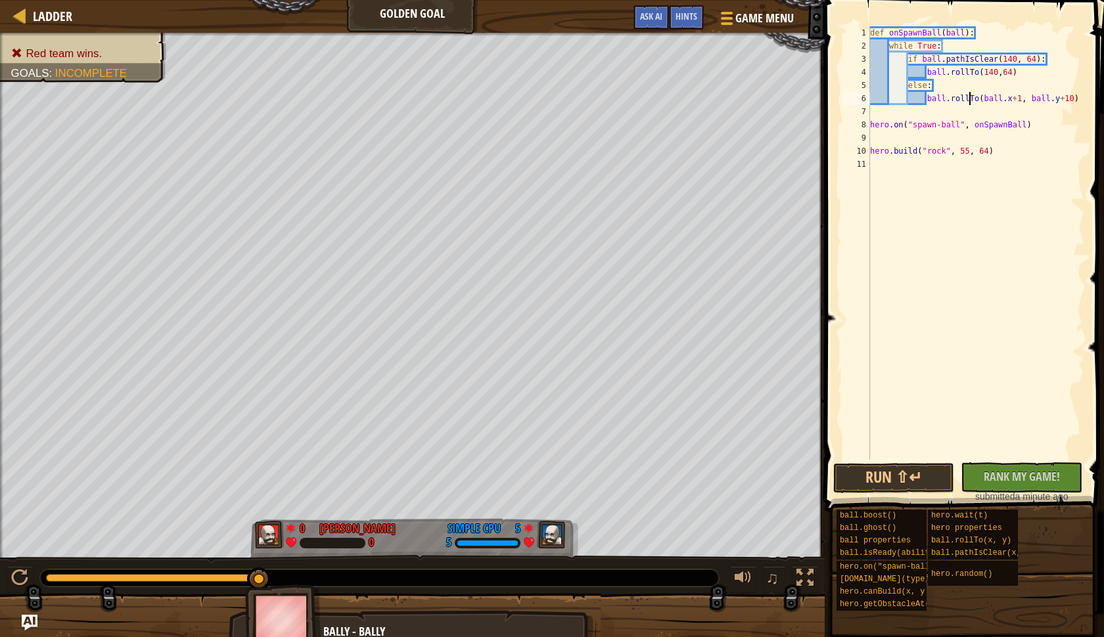
click at [989, 101] on div "def onSpawnBall ( ball ) : while True : if ball . pathIsClear ( 140 , 64 ) : ba…" at bounding box center [975, 256] width 217 height 460
click at [1005, 101] on div "def onSpawnBall ( ball ) : while True : if ball . pathIsClear ( 140 , 64 ) : ba…" at bounding box center [975, 256] width 217 height 460
click at [1013, 101] on div "def onSpawnBall ( ball ) : while True : if ball . pathIsClear ( 140 , 64 ) : ba…" at bounding box center [975, 256] width 217 height 460
click at [1018, 100] on div "def onSpawnBall ( ball ) : while True : if ball . pathIsClear ( 140 , 64 ) : ba…" at bounding box center [975, 256] width 217 height 460
click at [1021, 100] on div "def onSpawnBall ( ball ) : while True : if ball . pathIsClear ( 140 , 64 ) : ba…" at bounding box center [975, 256] width 217 height 460
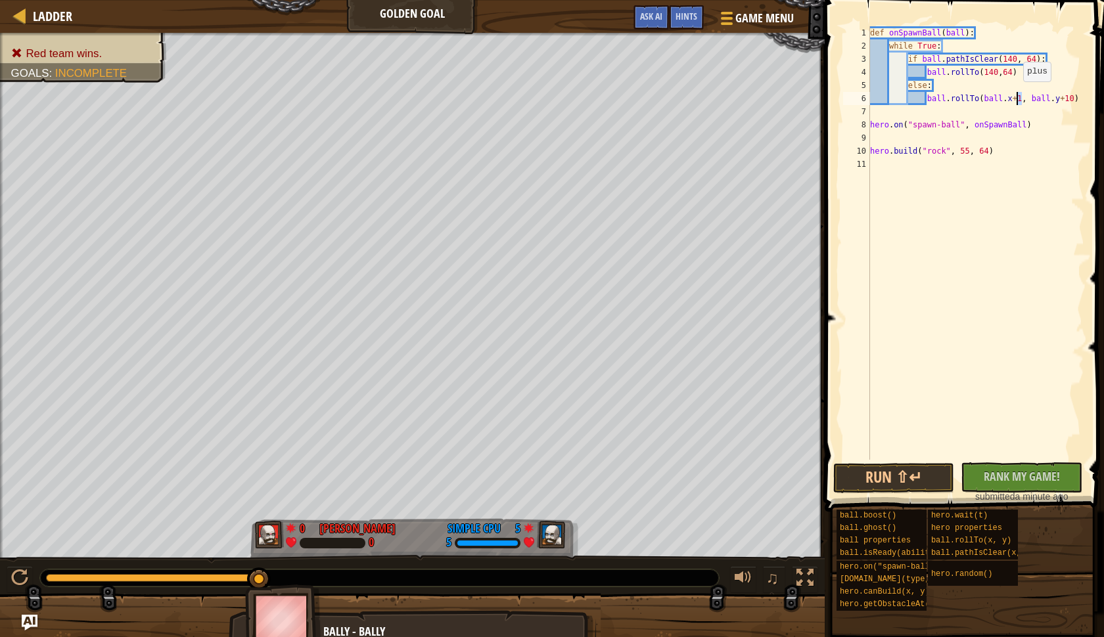
click at [1017, 95] on div "def onSpawnBall ( ball ) : while True : if ball . pathIsClear ( 140 , 64 ) : ba…" at bounding box center [975, 256] width 217 height 460
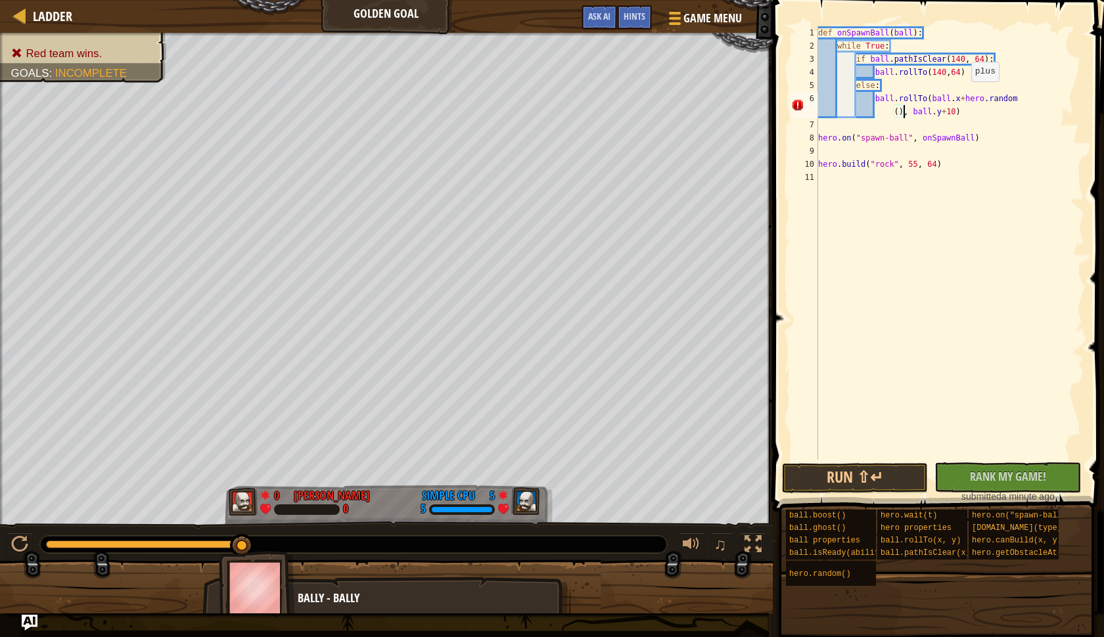
scroll to position [6, 18]
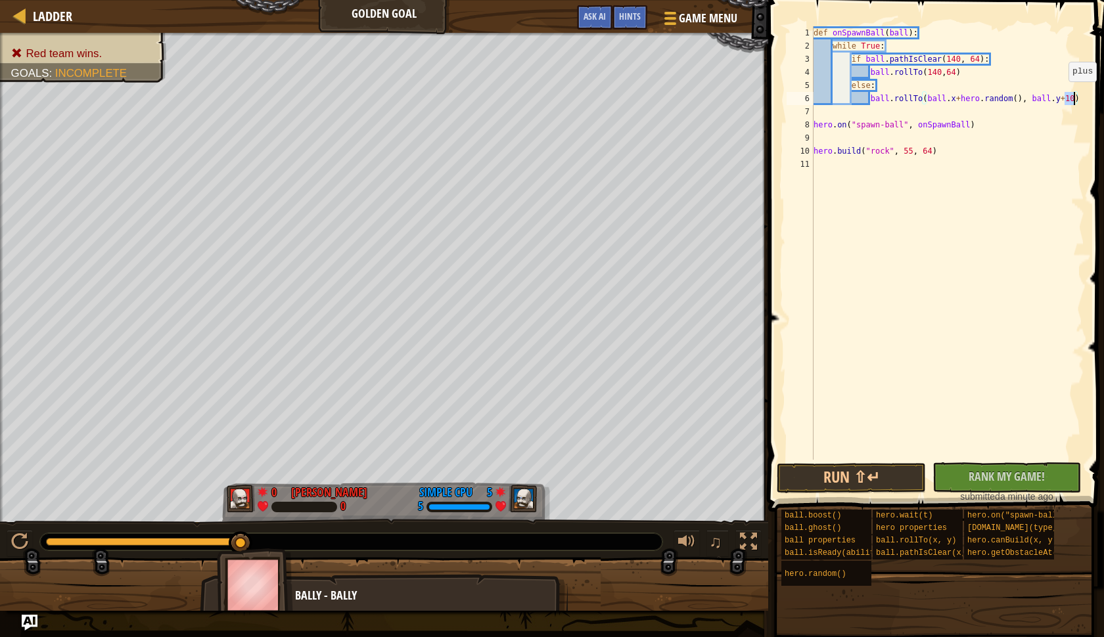
drag, startPoint x: 1065, startPoint y: 95, endPoint x: 1073, endPoint y: 95, distance: 7.9
click at [1073, 95] on div "def onSpawnBall ( ball ) : while True : if ball . pathIsClear ( 140 , 64 ) : ba…" at bounding box center [947, 256] width 273 height 460
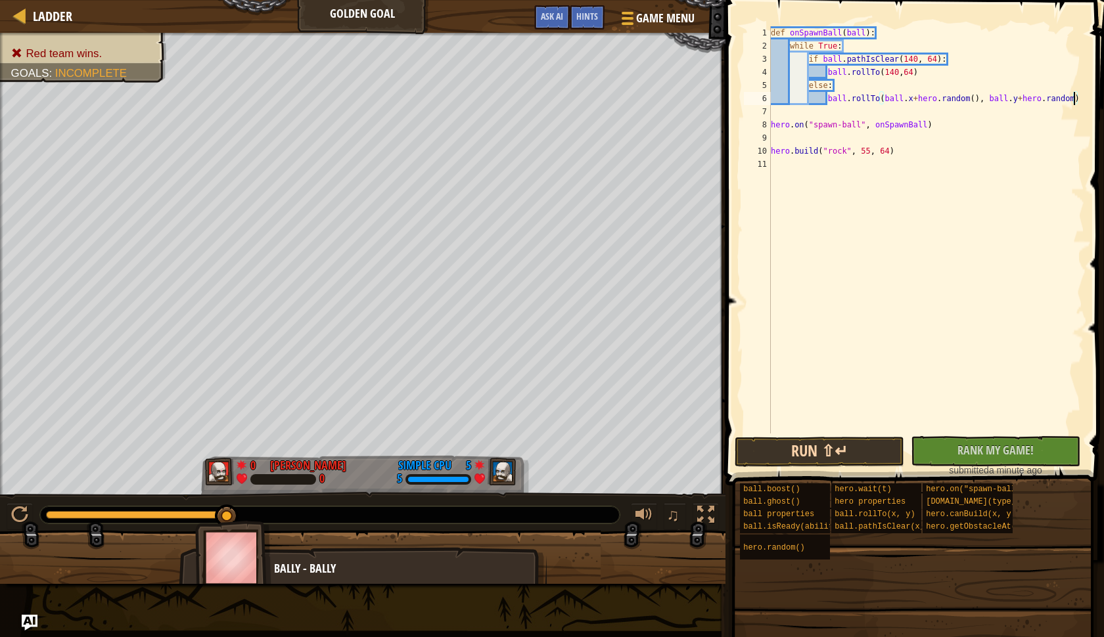
click at [785, 451] on button "Run ⇧↵" at bounding box center [820, 452] width 170 height 30
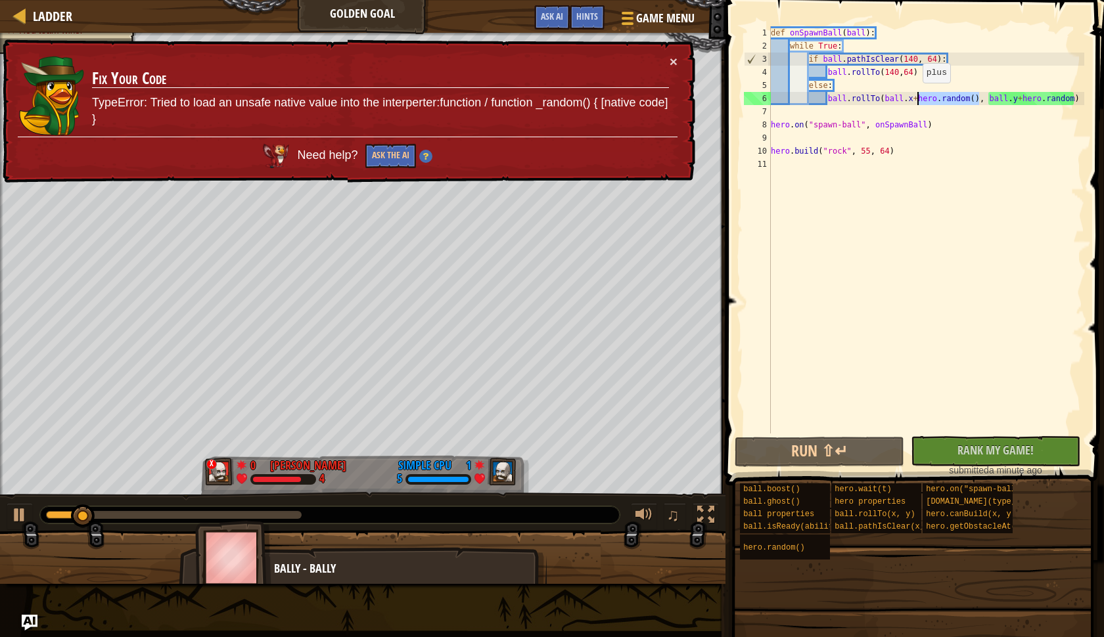
drag, startPoint x: 980, startPoint y: 97, endPoint x: 917, endPoint y: 96, distance: 63.8
click at [917, 96] on div "def onSpawnBall ( ball ) : while True : if ball . pathIsClear ( 140 , 64 ) : ba…" at bounding box center [926, 243] width 316 height 434
type textarea "ball.rollTo(ball.x+1, ball.y+hero.random)"
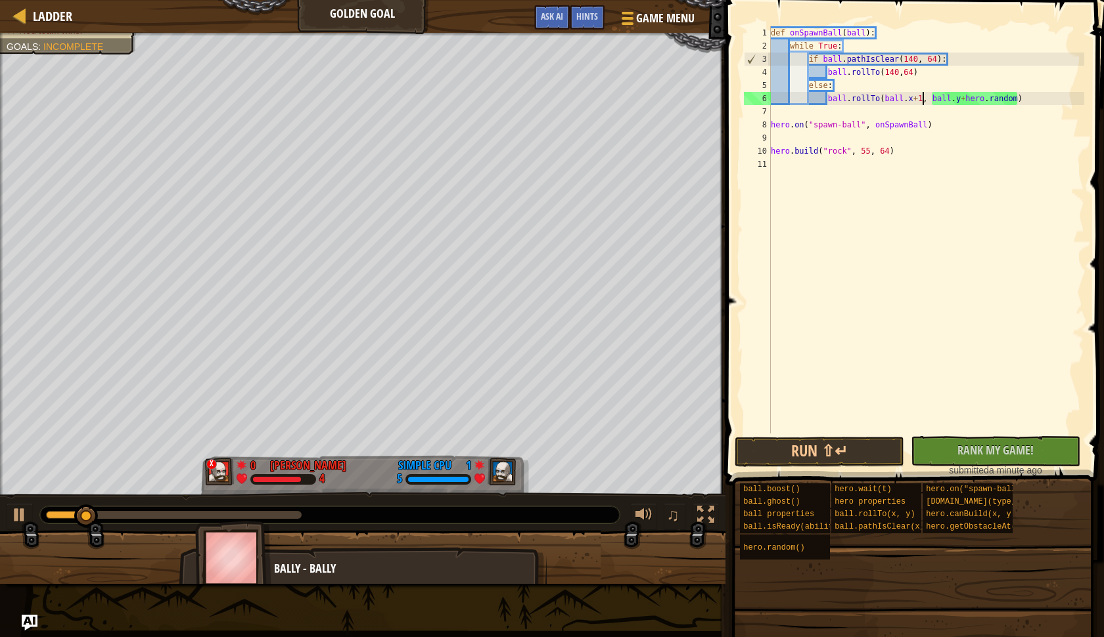
scroll to position [6, 12]
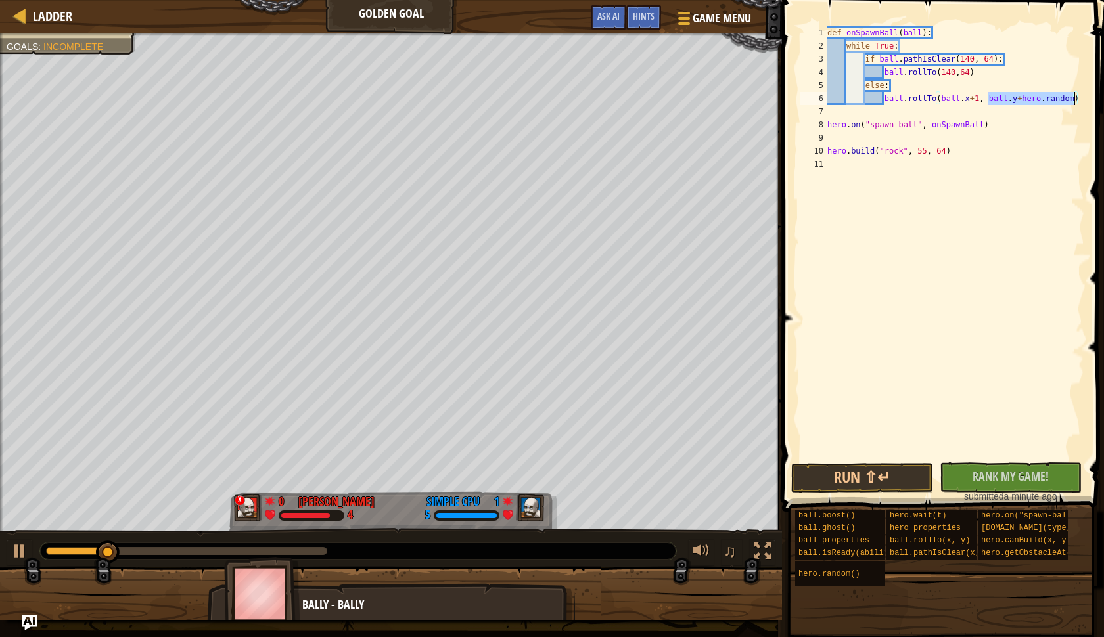
drag, startPoint x: 988, startPoint y: 100, endPoint x: 1072, endPoint y: 97, distance: 84.2
click at [1072, 97] on div "def onSpawnBall ( ball ) : while True : if ball . pathIsClear ( 140 , 64 ) : ba…" at bounding box center [955, 256] width 260 height 460
click at [1055, 136] on div "def onSpawnBall ( ball ) : while True : if ball . pathIsClear ( 140 , 64 ) : ba…" at bounding box center [955, 256] width 260 height 460
click at [1074, 101] on div "def onSpawnBall ( ball ) : while True : if ball . pathIsClear ( 140 , 64 ) : ba…" at bounding box center [955, 256] width 260 height 460
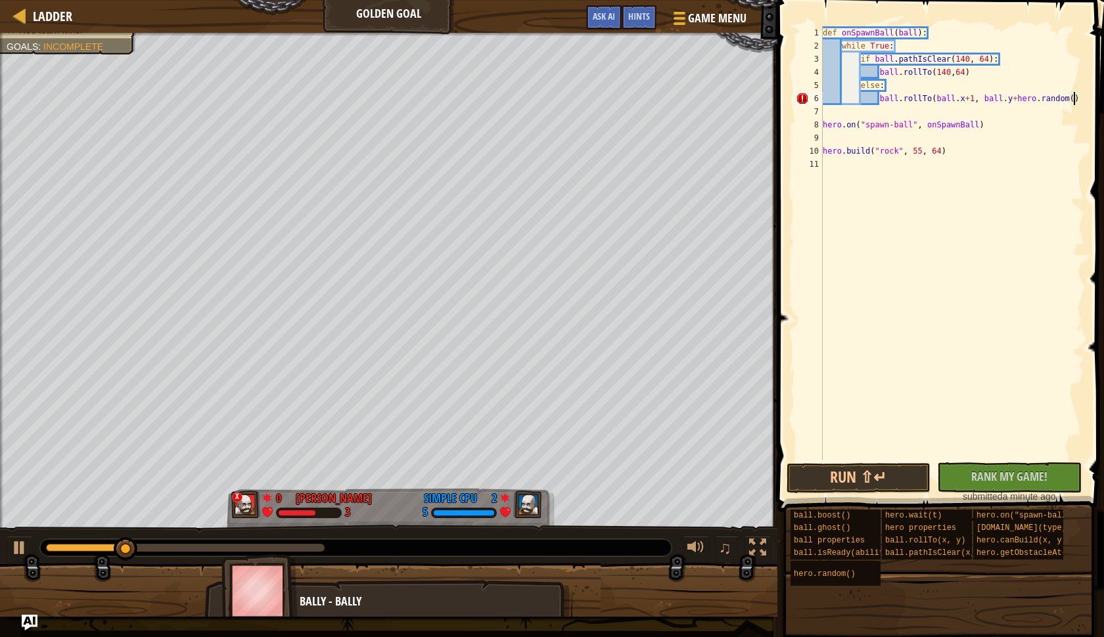
scroll to position [6, 21]
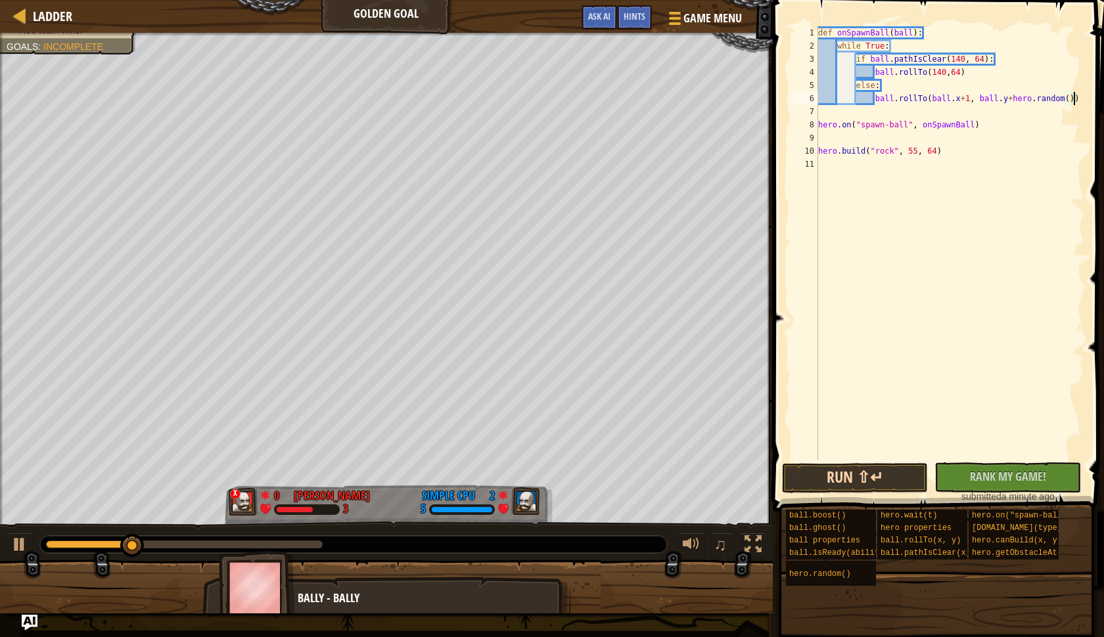
type textarea "ball.rollTo(ball.x+1, ball.y+hero.random())"
click at [845, 480] on button "Run ⇧↵" at bounding box center [855, 478] width 147 height 30
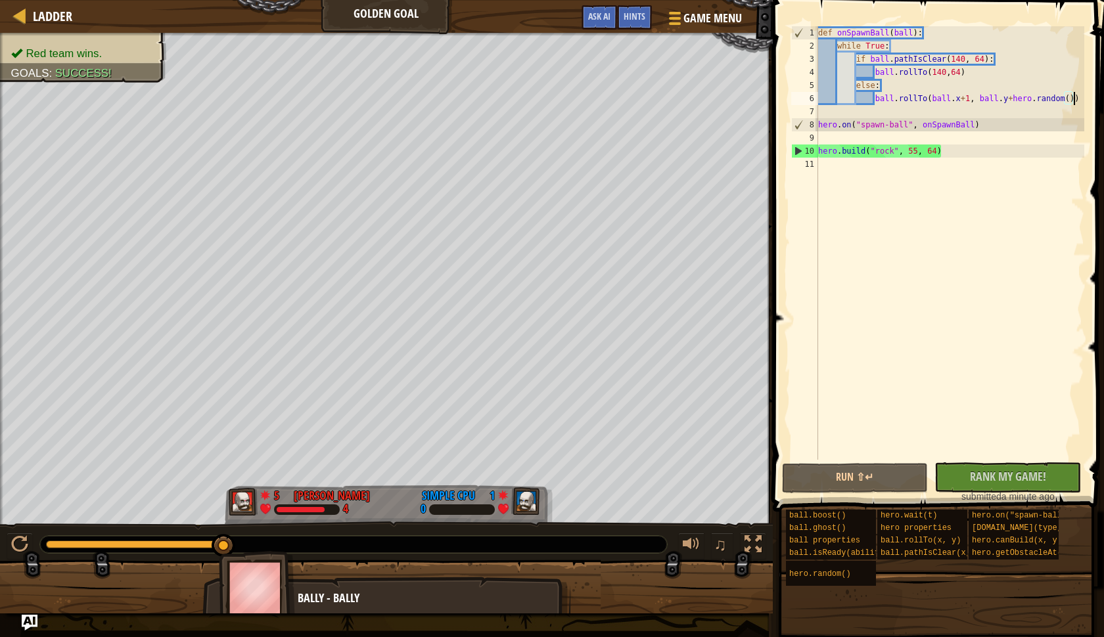
drag, startPoint x: 133, startPoint y: 543, endPoint x: 244, endPoint y: 543, distance: 111.1
click at [244, 543] on div at bounding box center [353, 544] width 627 height 17
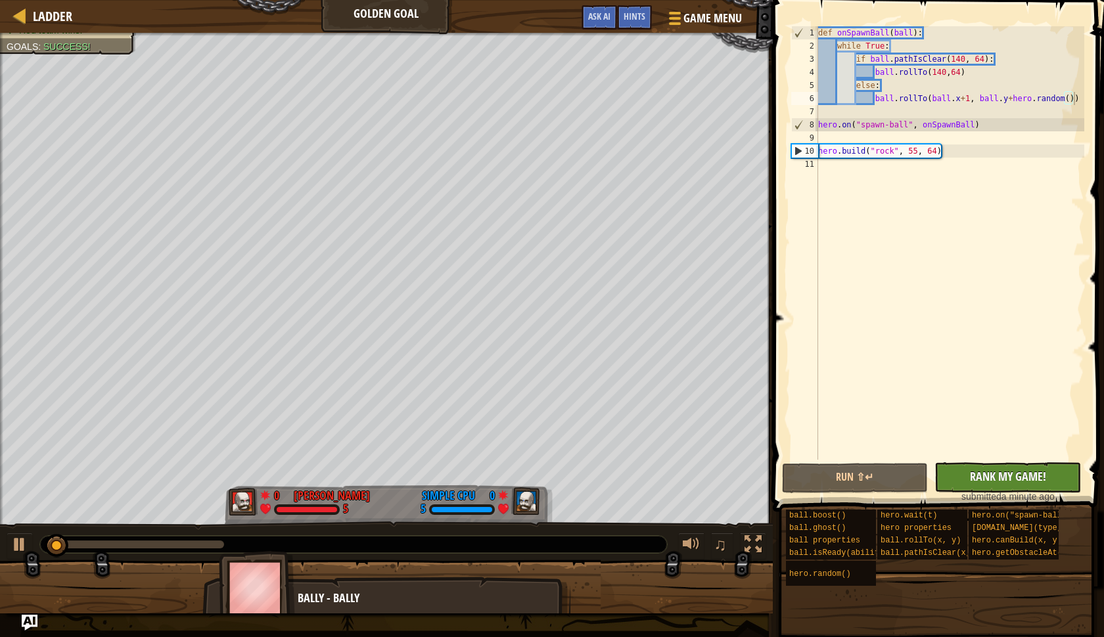
click at [997, 478] on span "Rank My Game!" at bounding box center [1008, 477] width 76 height 16
click at [53, 7] on span "Ladder" at bounding box center [52, 16] width 39 height 18
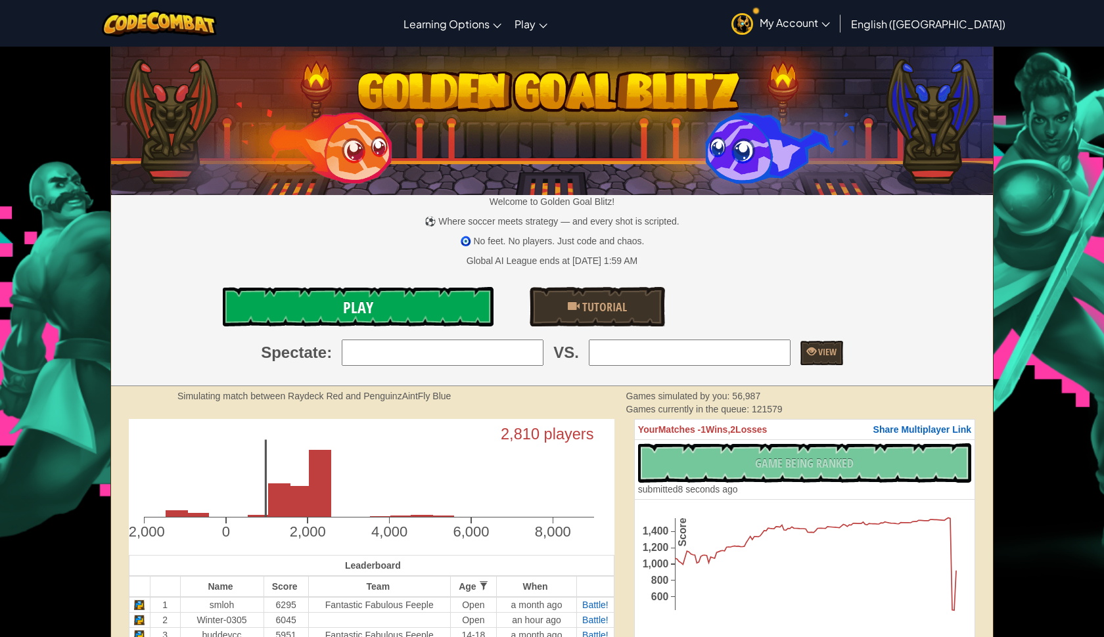
click at [398, 292] on link "Play" at bounding box center [358, 306] width 271 height 39
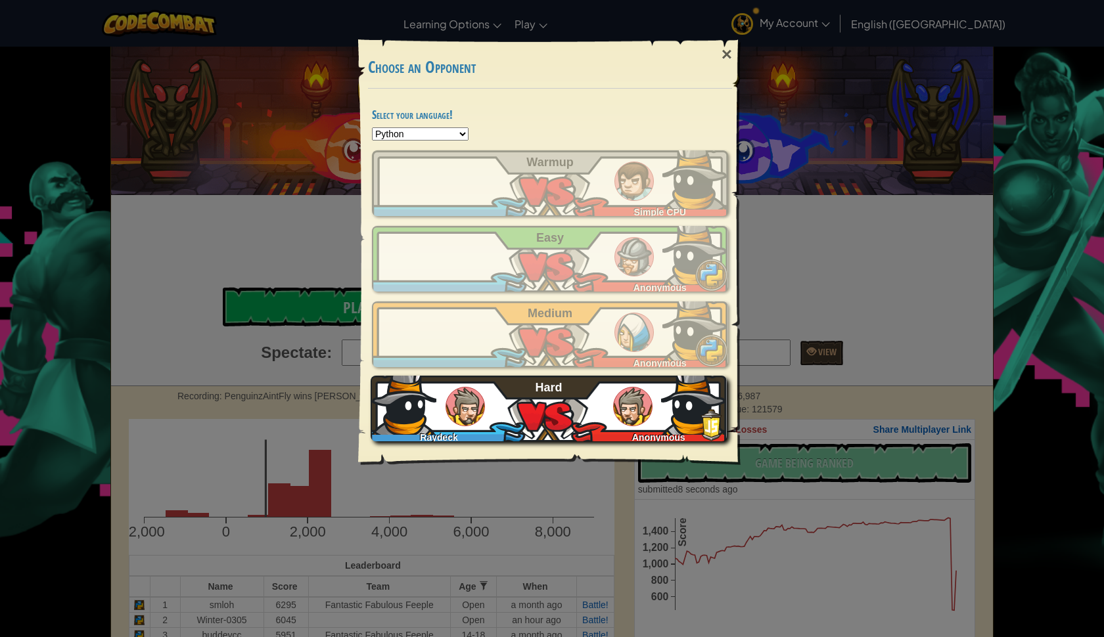
click at [504, 413] on div "Raydeck Anonymous Hard" at bounding box center [549, 409] width 356 height 66
